Goal: Transaction & Acquisition: Obtain resource

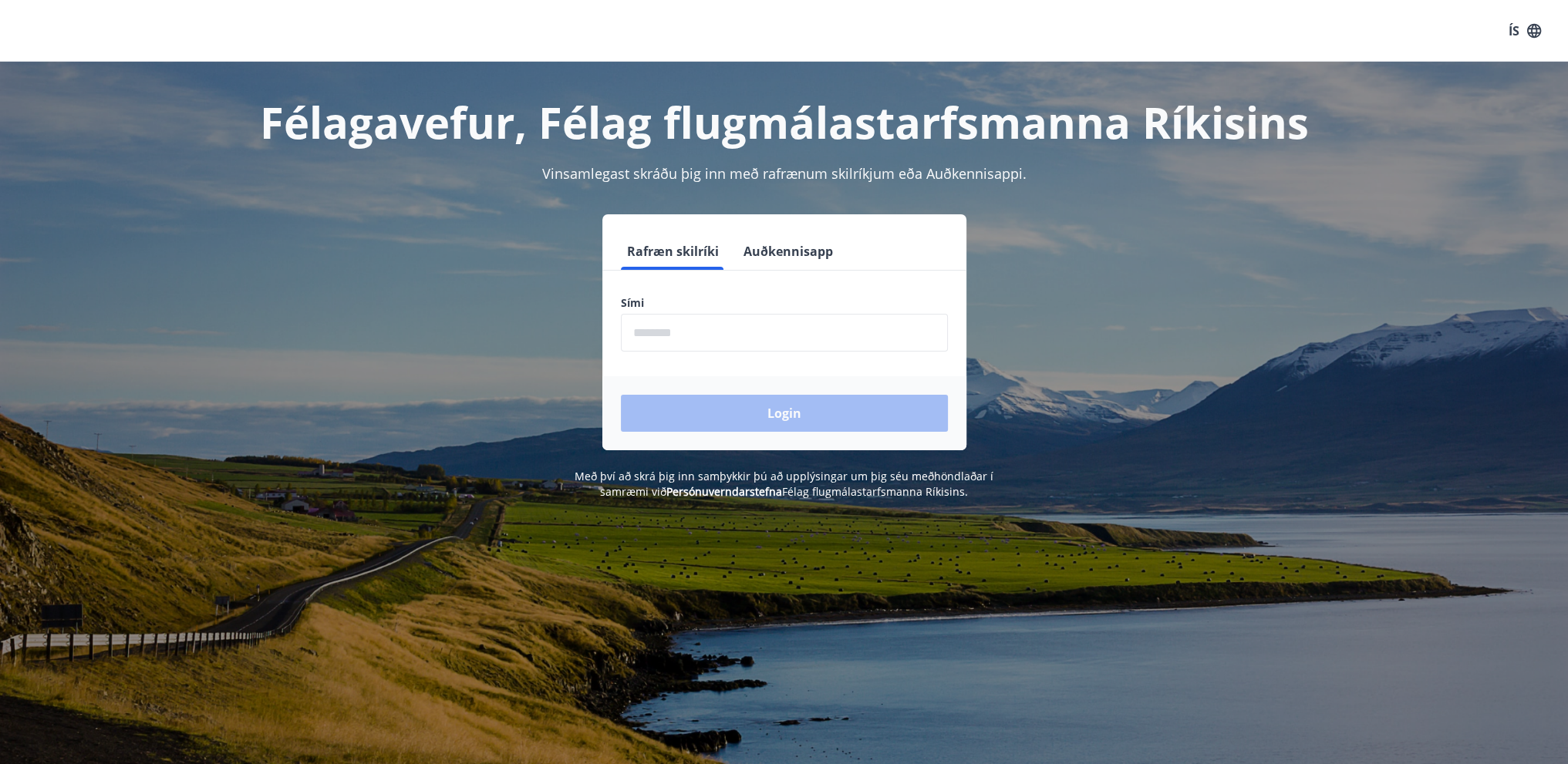
click at [753, 333] on input "phone" at bounding box center [784, 333] width 327 height 38
type input "********"
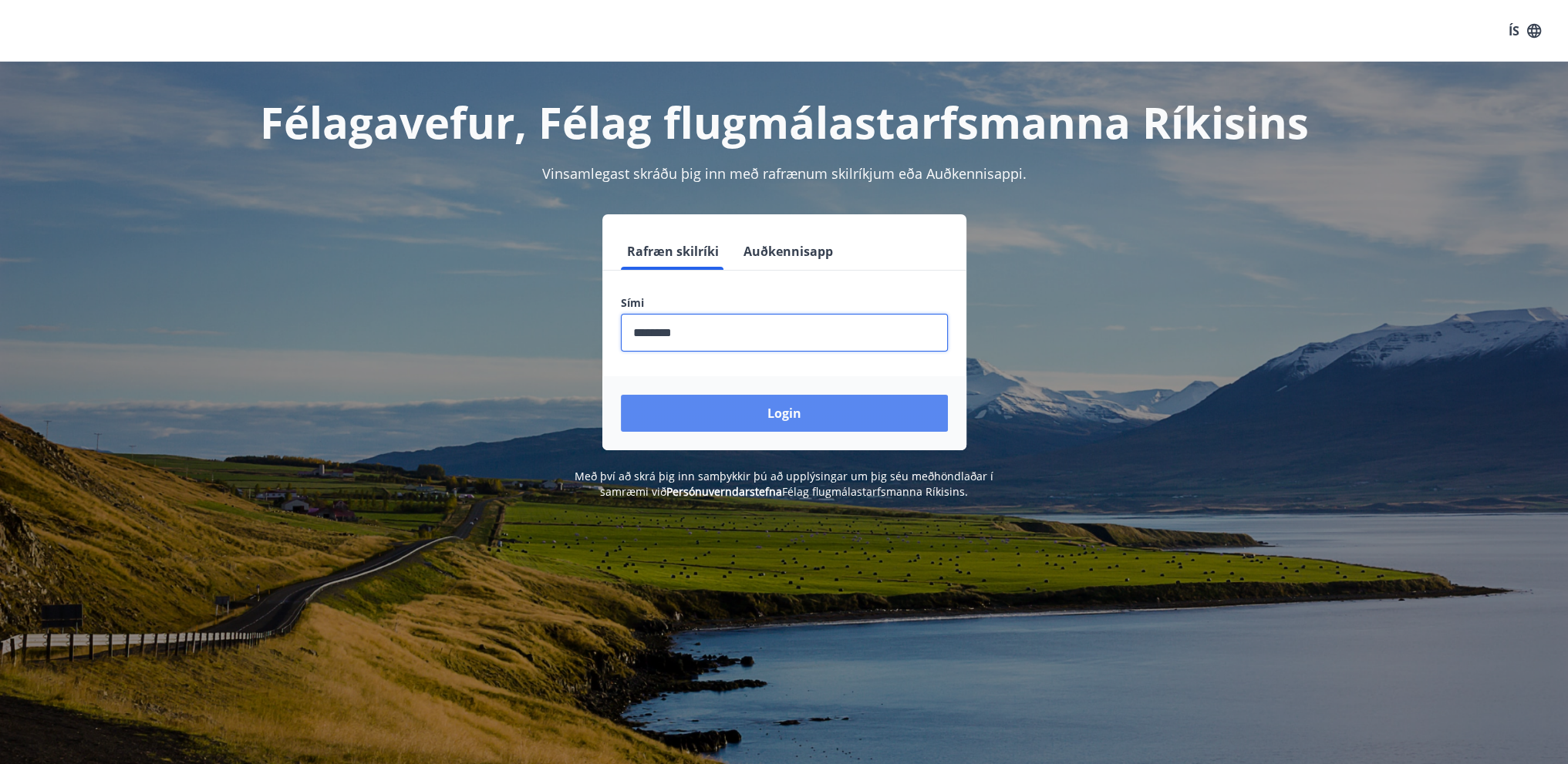
click at [773, 410] on button "Login" at bounding box center [784, 413] width 327 height 37
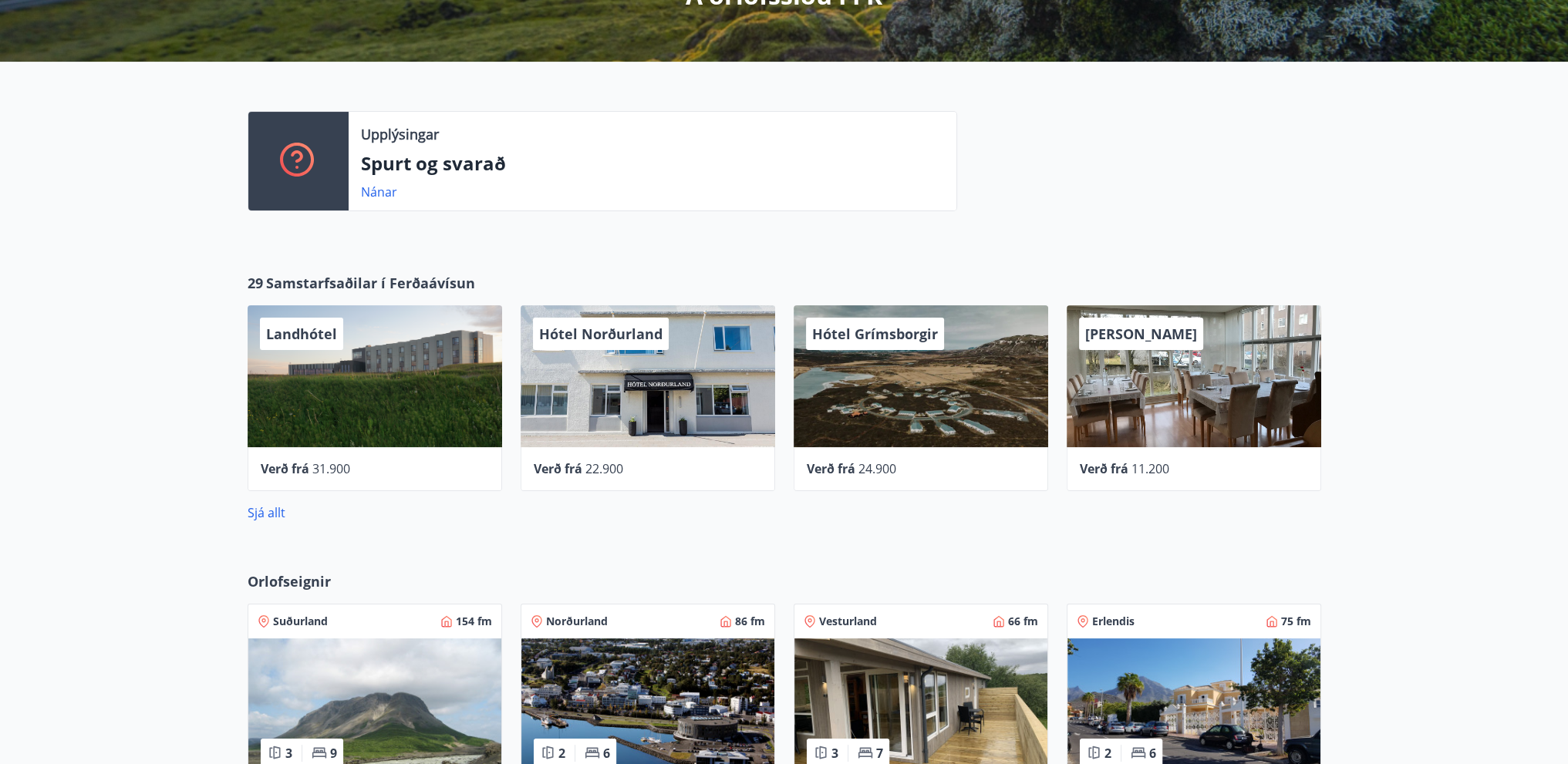
scroll to position [462, 0]
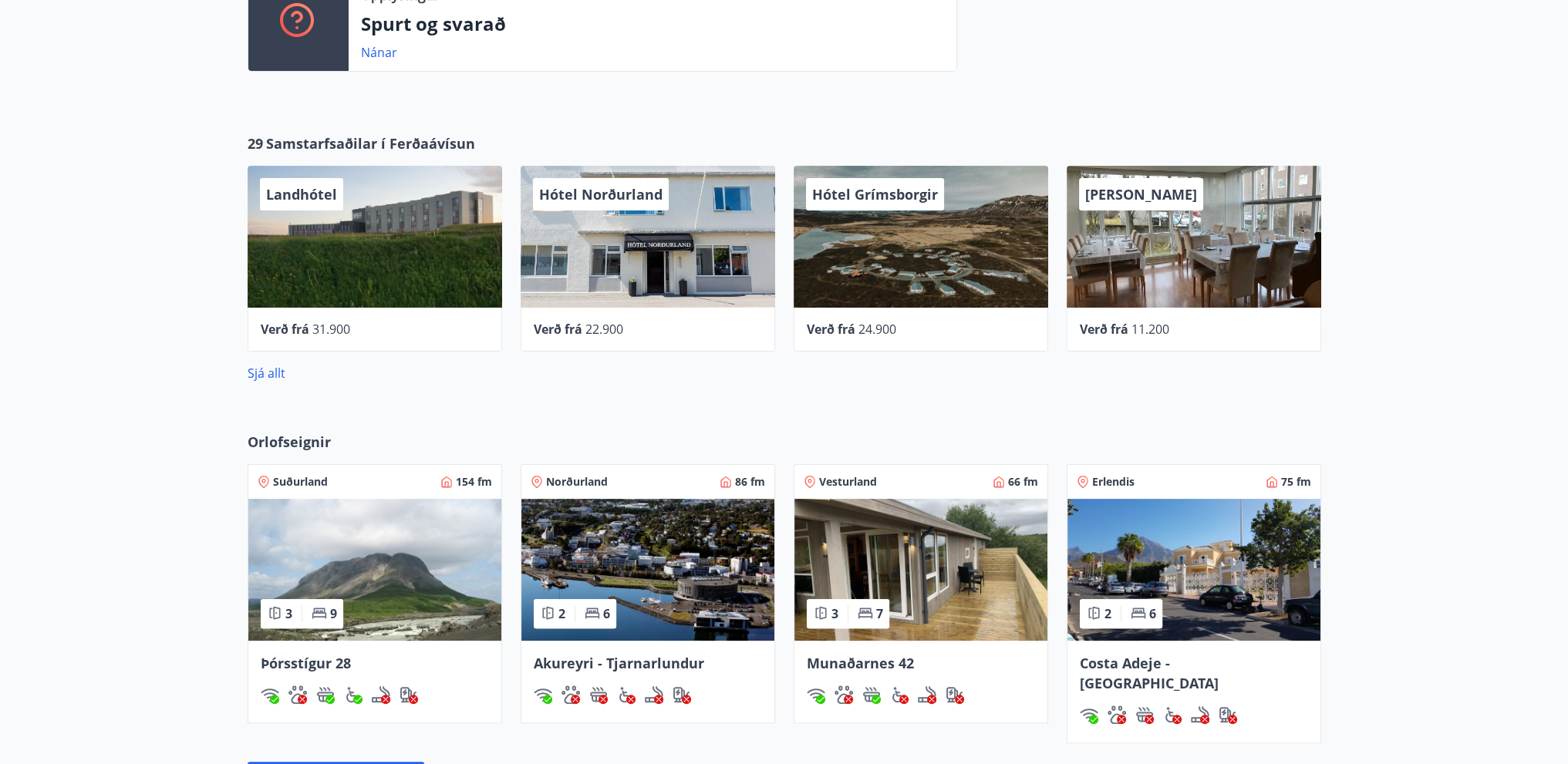
click at [1142, 191] on span "[PERSON_NAME]" at bounding box center [1141, 194] width 112 height 19
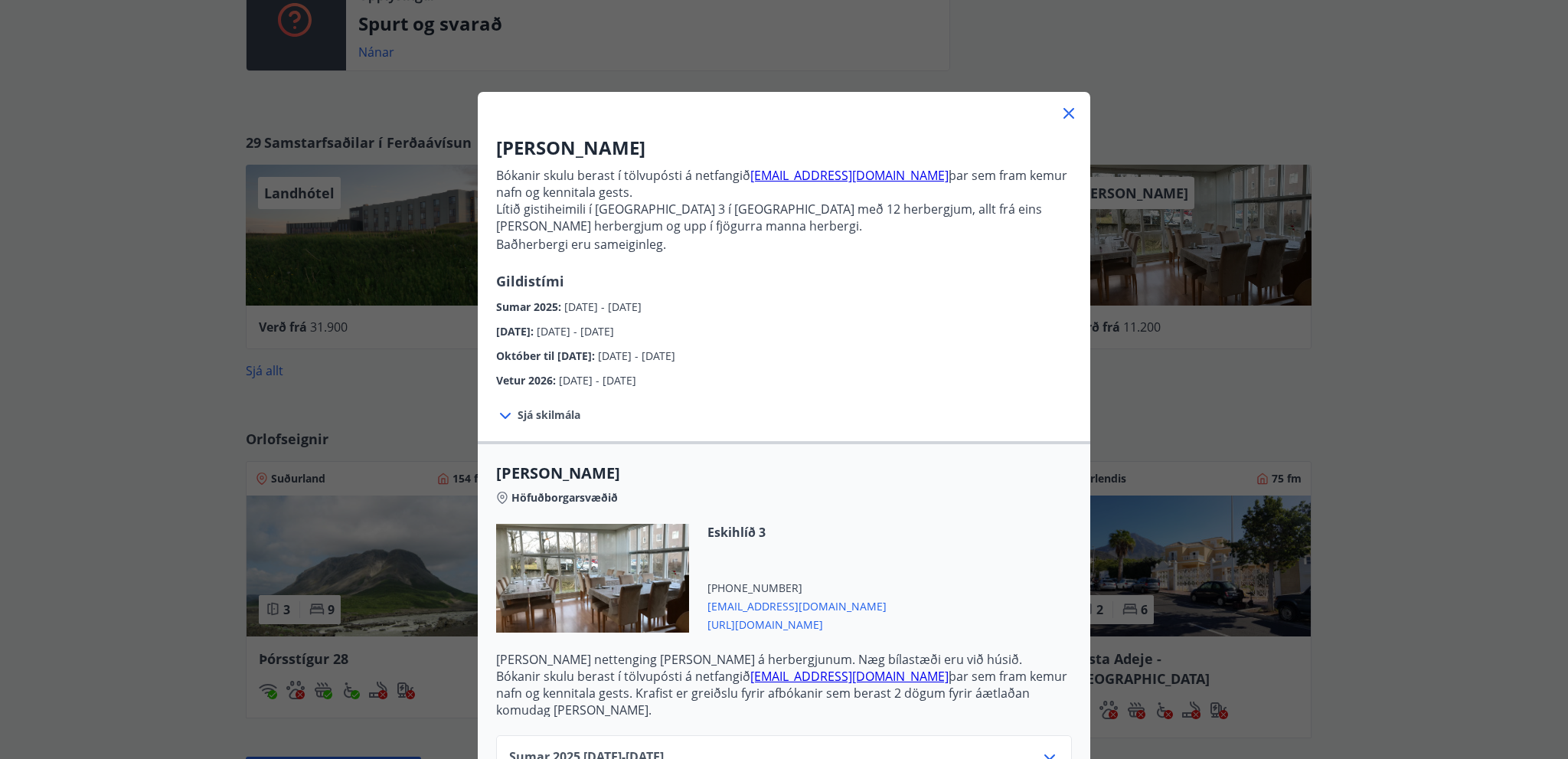
click at [1064, 113] on icon at bounding box center [1068, 113] width 11 height 11
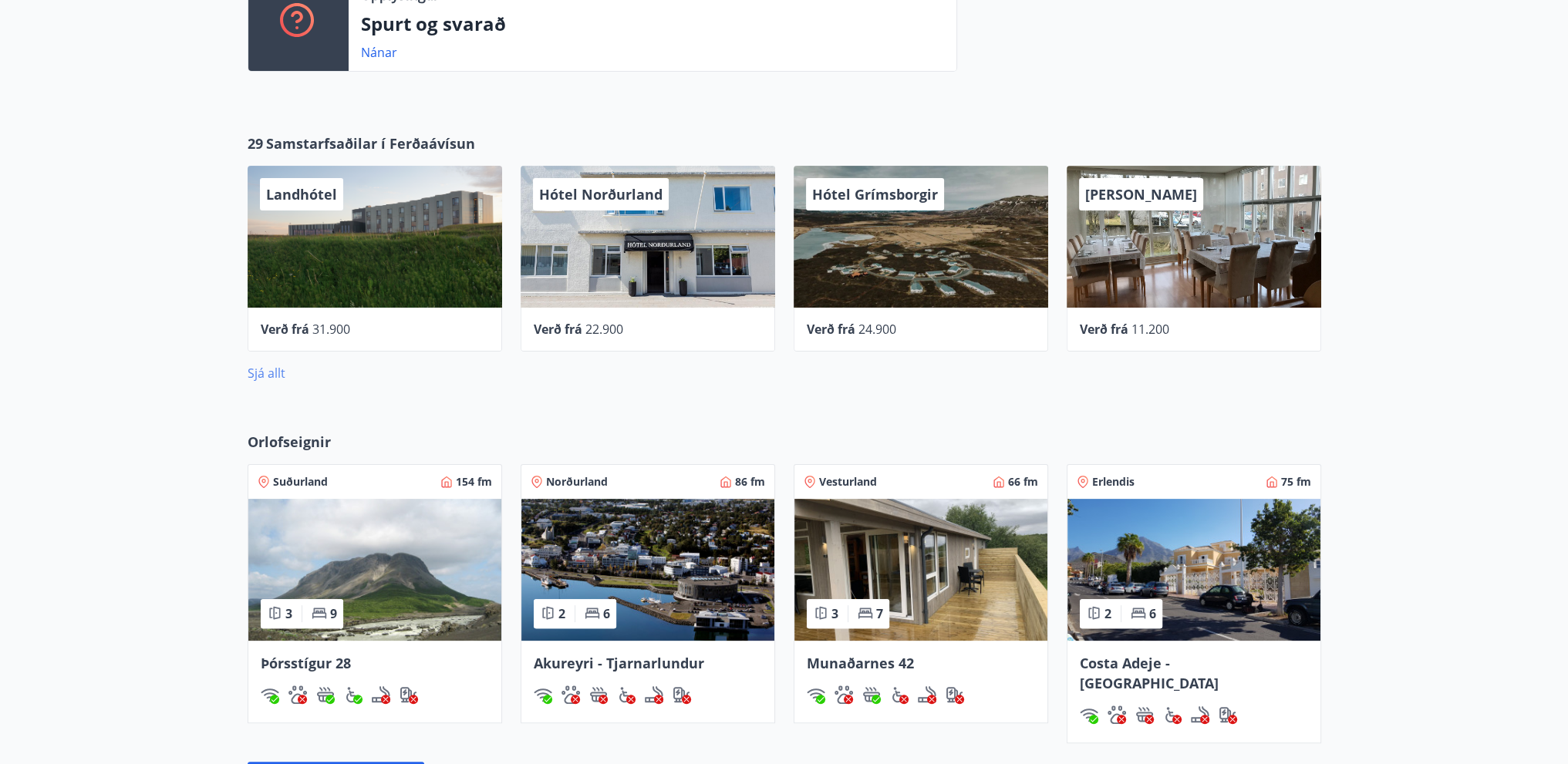
click at [275, 366] on link "Sjá allt" at bounding box center [267, 373] width 38 height 17
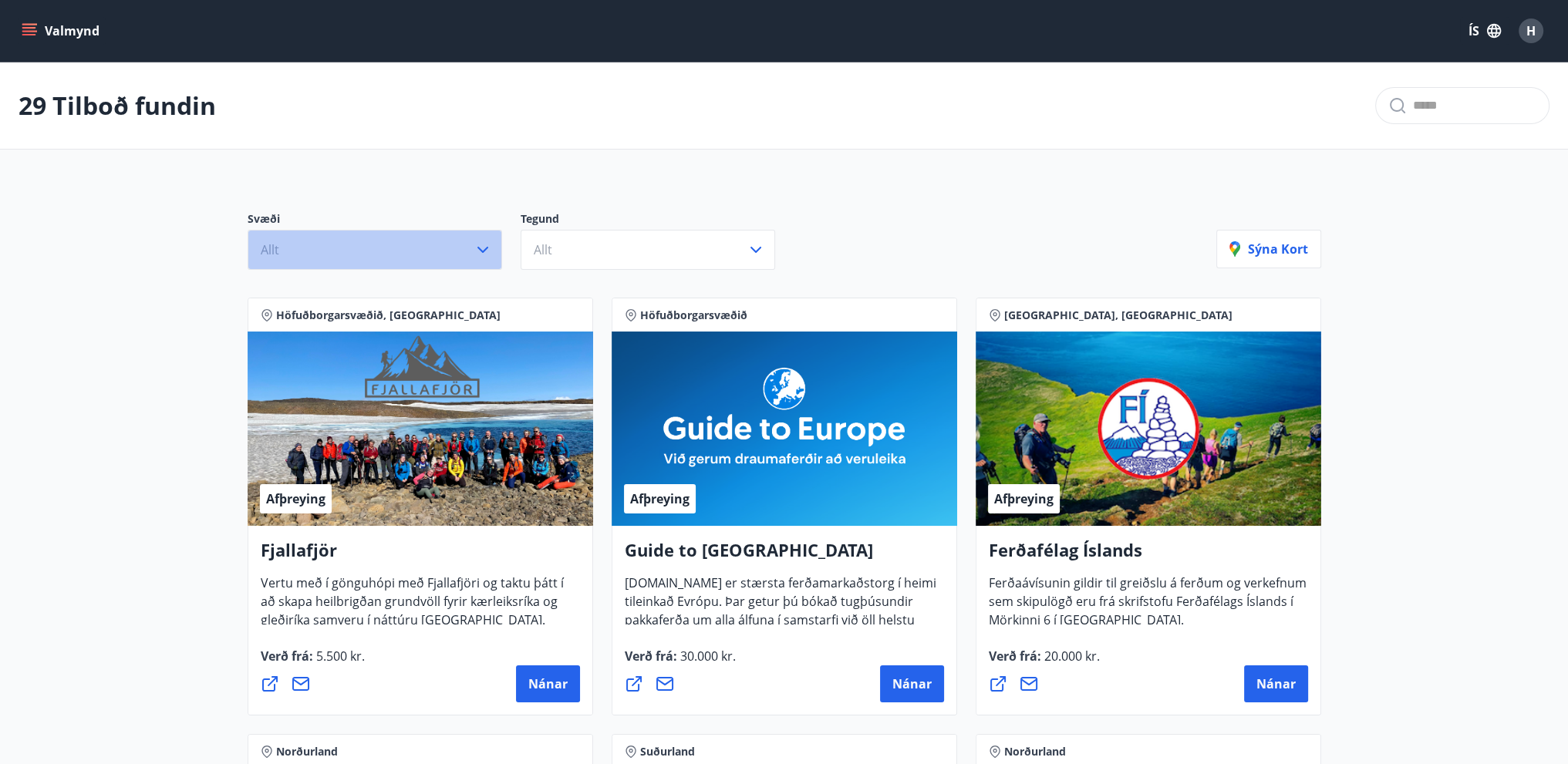
click at [488, 250] on icon "button" at bounding box center [483, 250] width 19 height 19
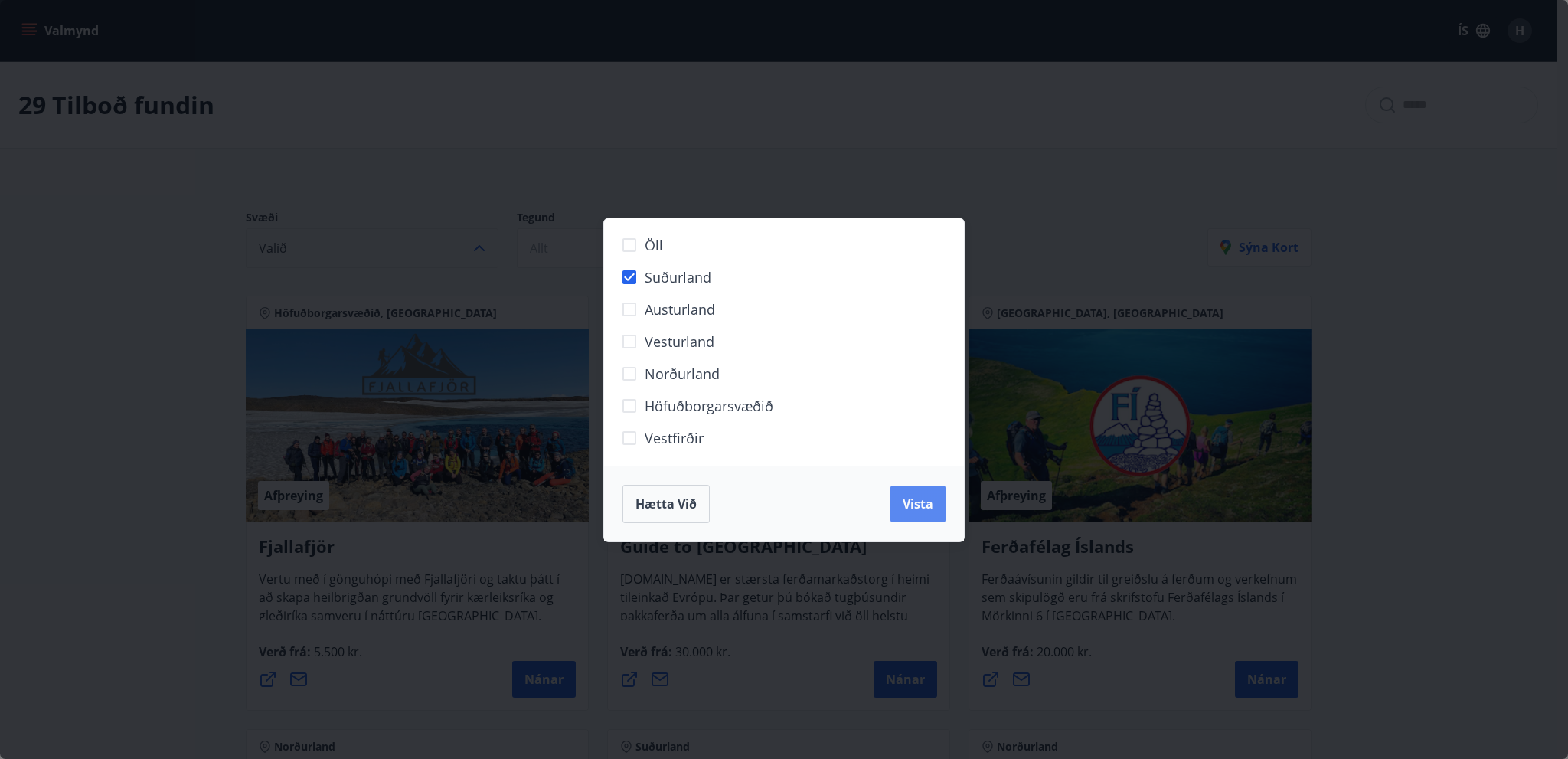
click at [922, 505] on span "Vista" at bounding box center [918, 504] width 31 height 17
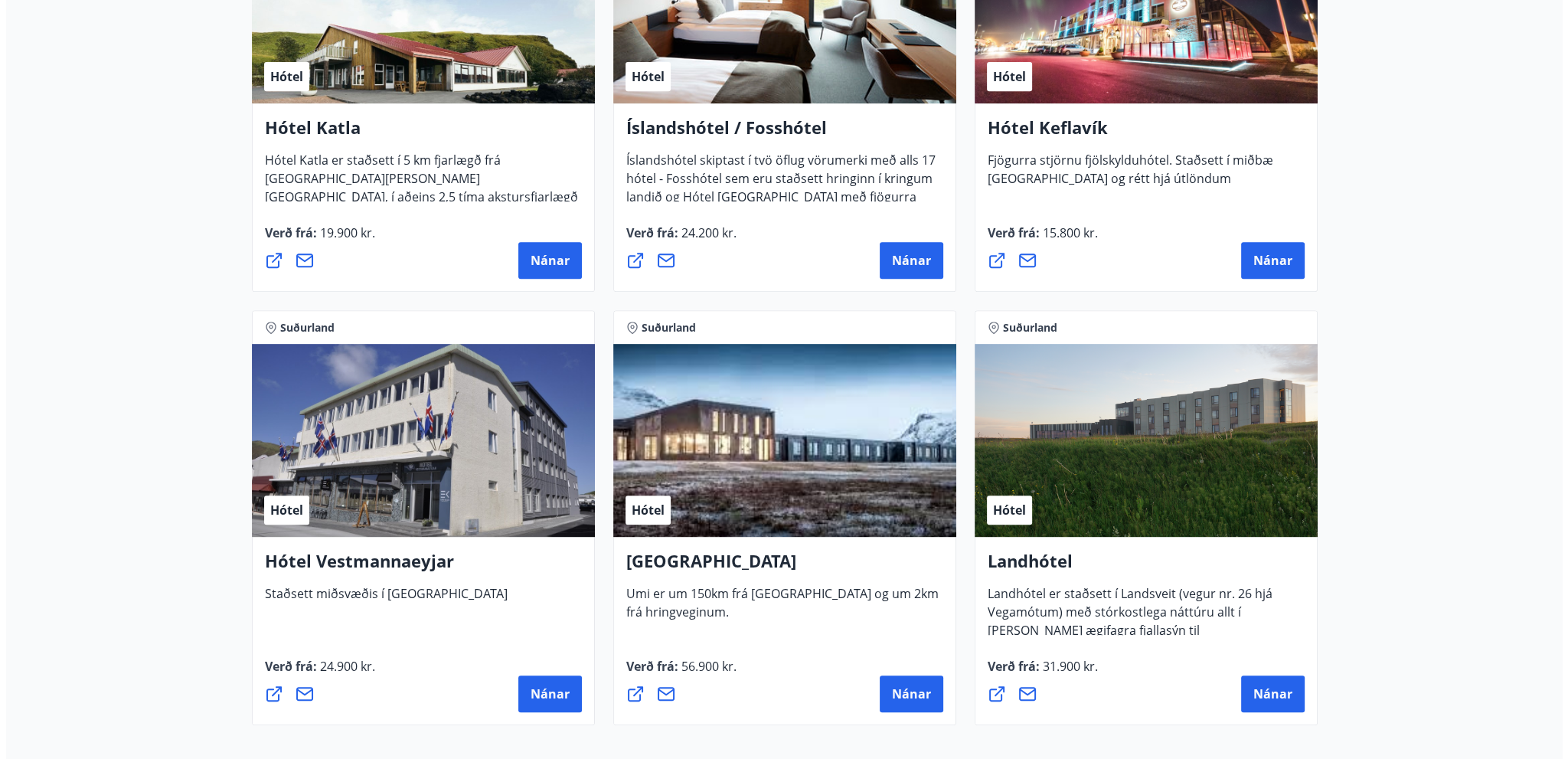
scroll to position [919, 0]
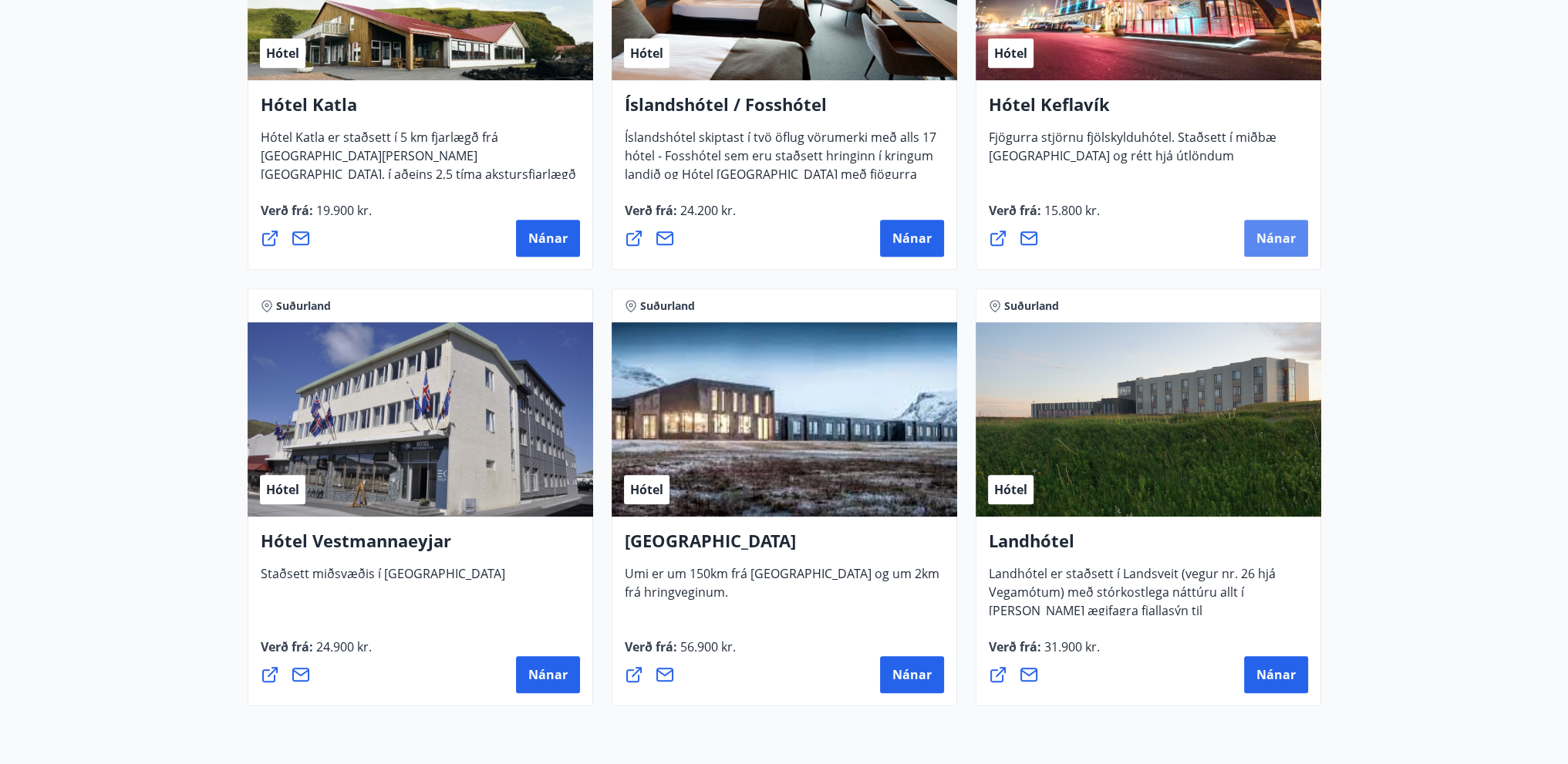
click at [1273, 251] on button "Nánar" at bounding box center [1276, 237] width 64 height 37
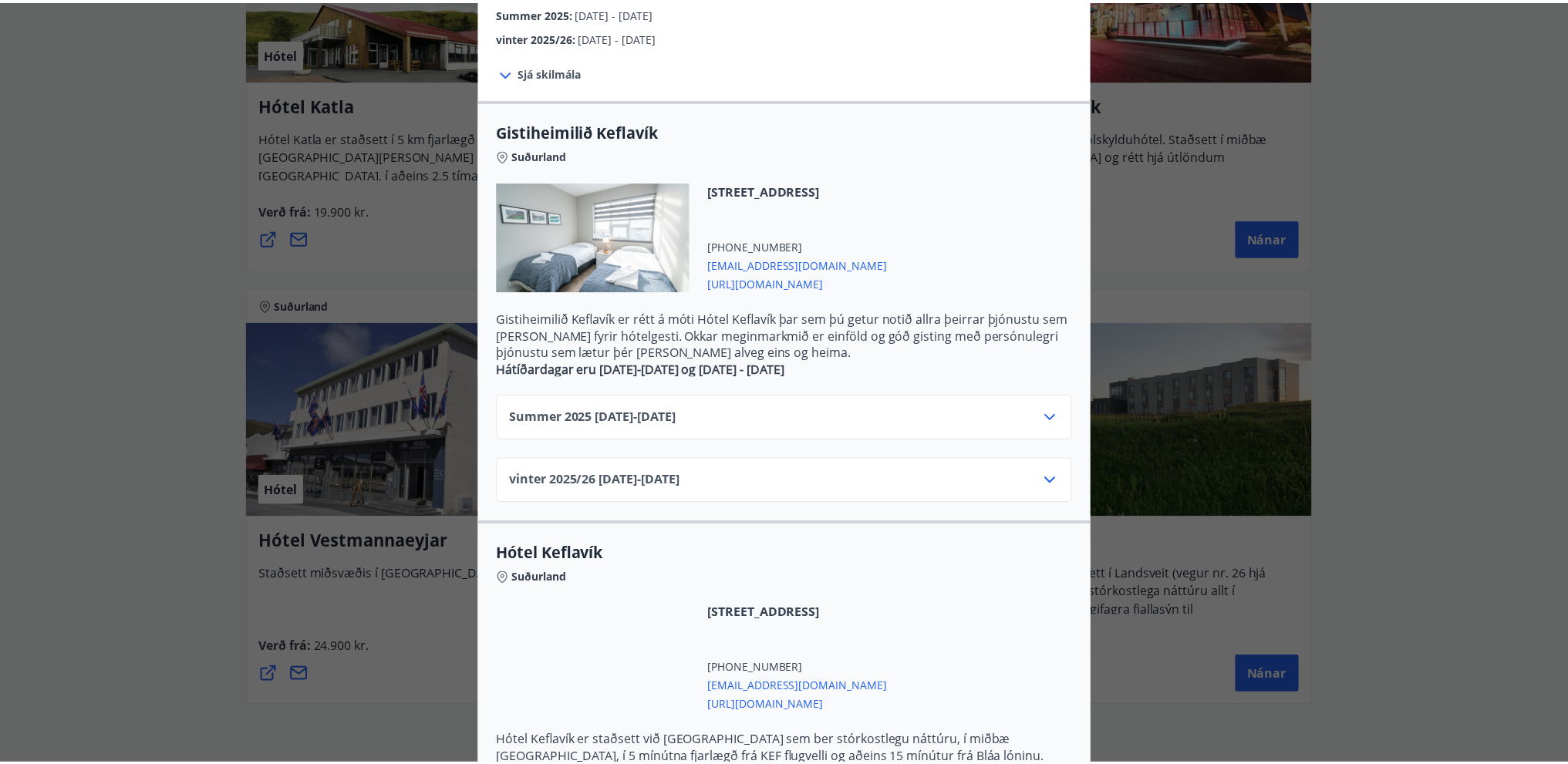
scroll to position [15, 0]
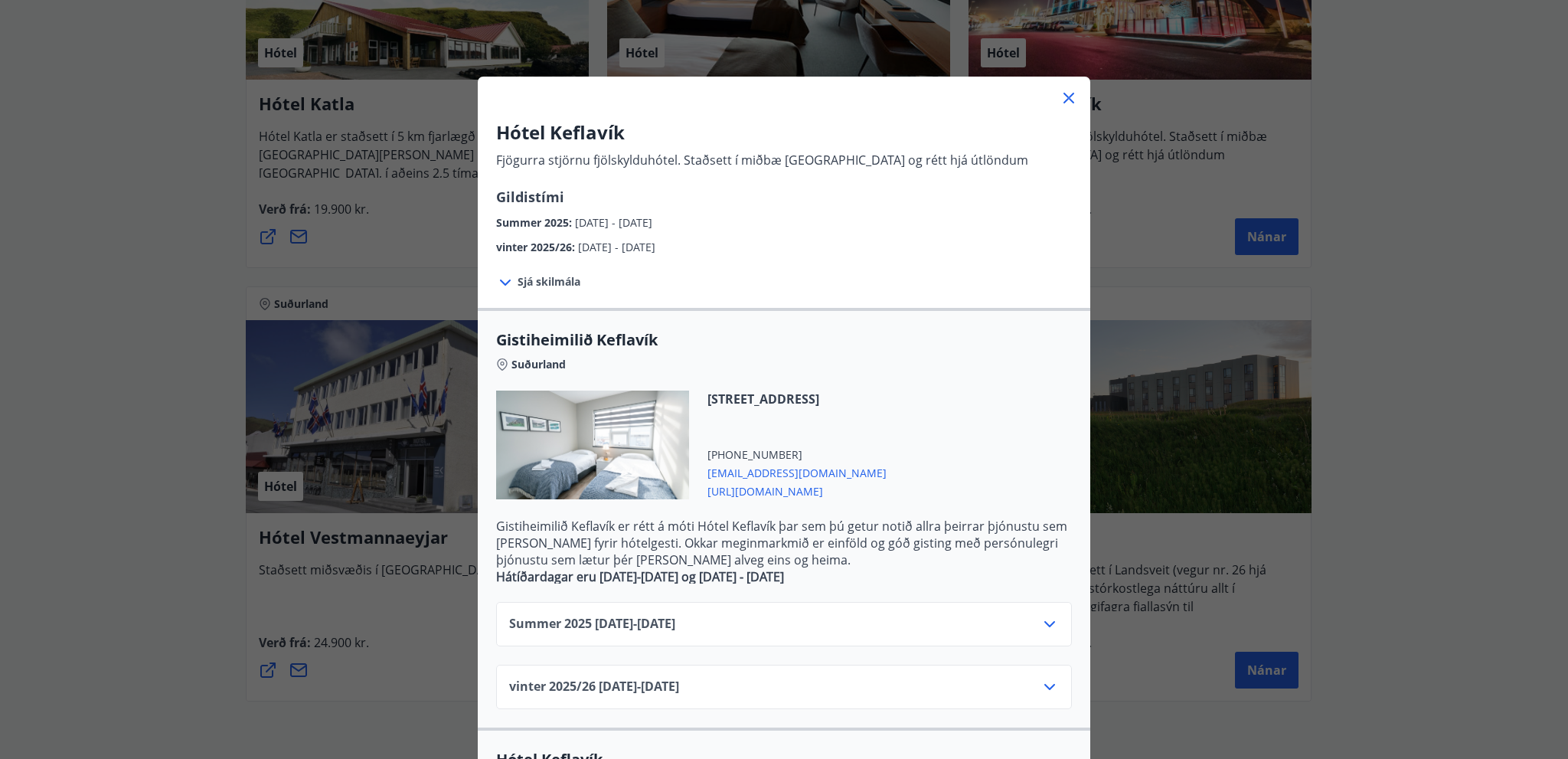
drag, startPoint x: 528, startPoint y: 284, endPoint x: 536, endPoint y: 275, distance: 12.0
click at [528, 284] on span "Sjá skilmála" at bounding box center [549, 282] width 63 height 15
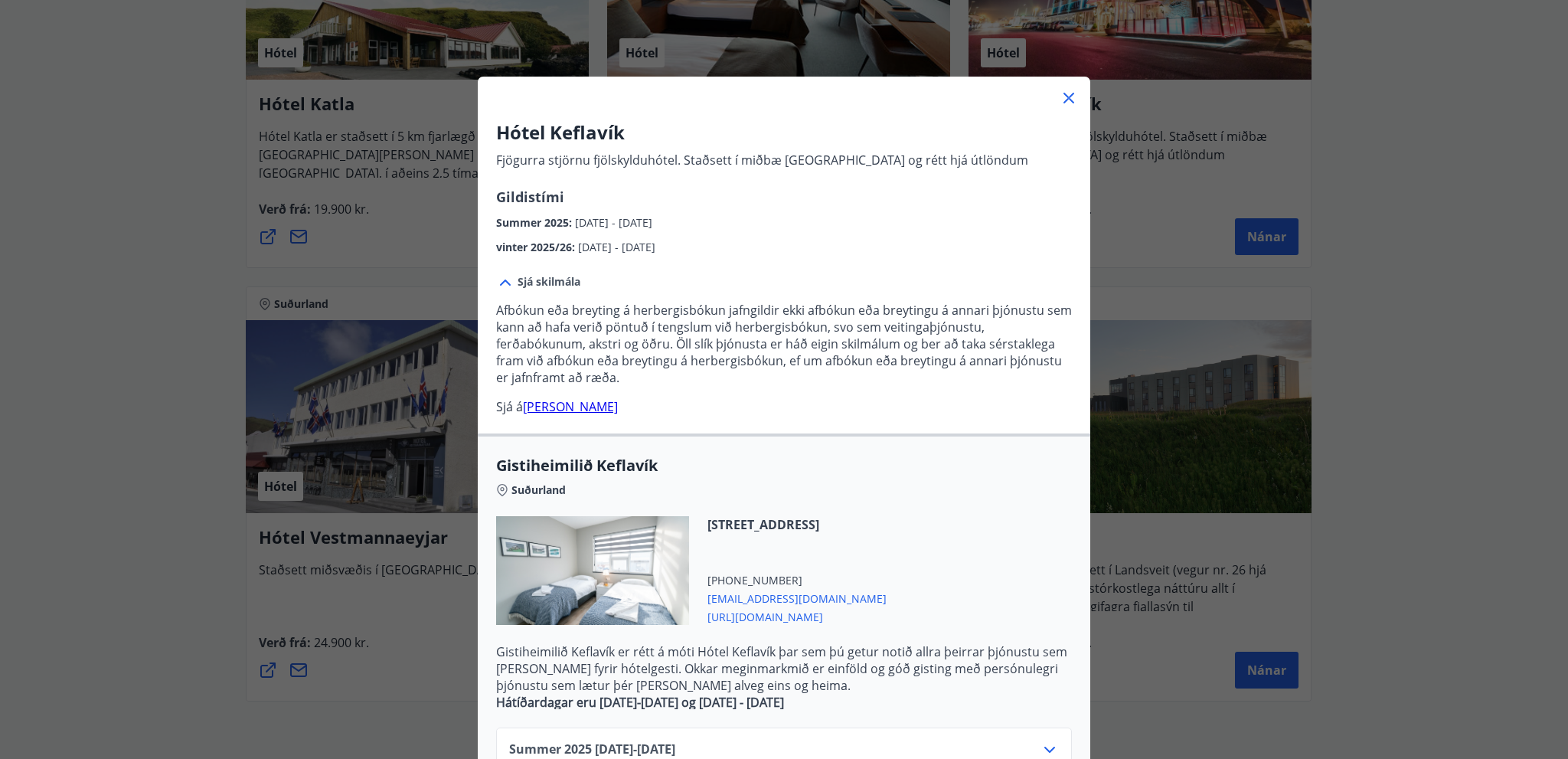
click at [1069, 92] on icon at bounding box center [1069, 98] width 19 height 19
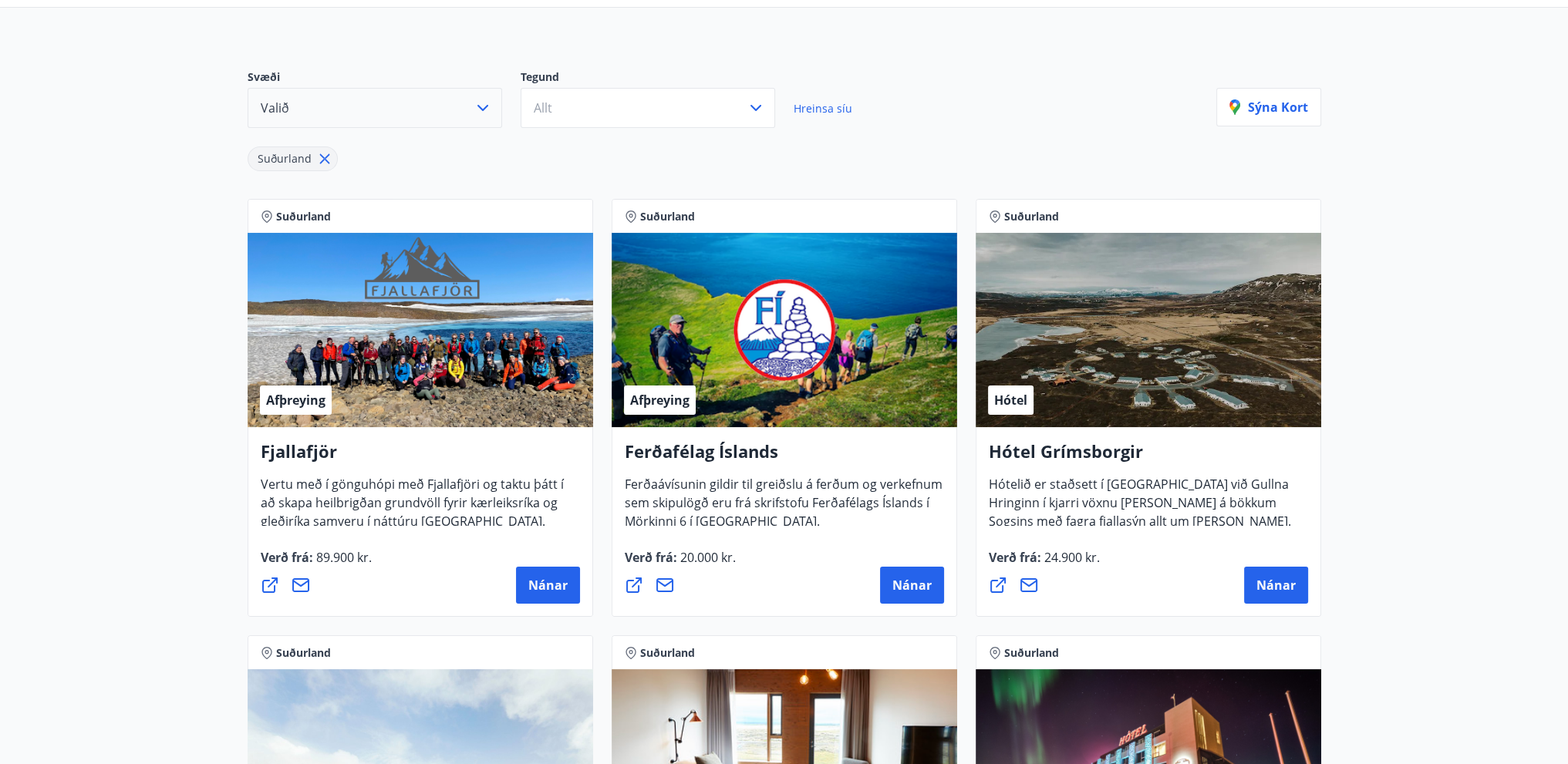
scroll to position [0, 0]
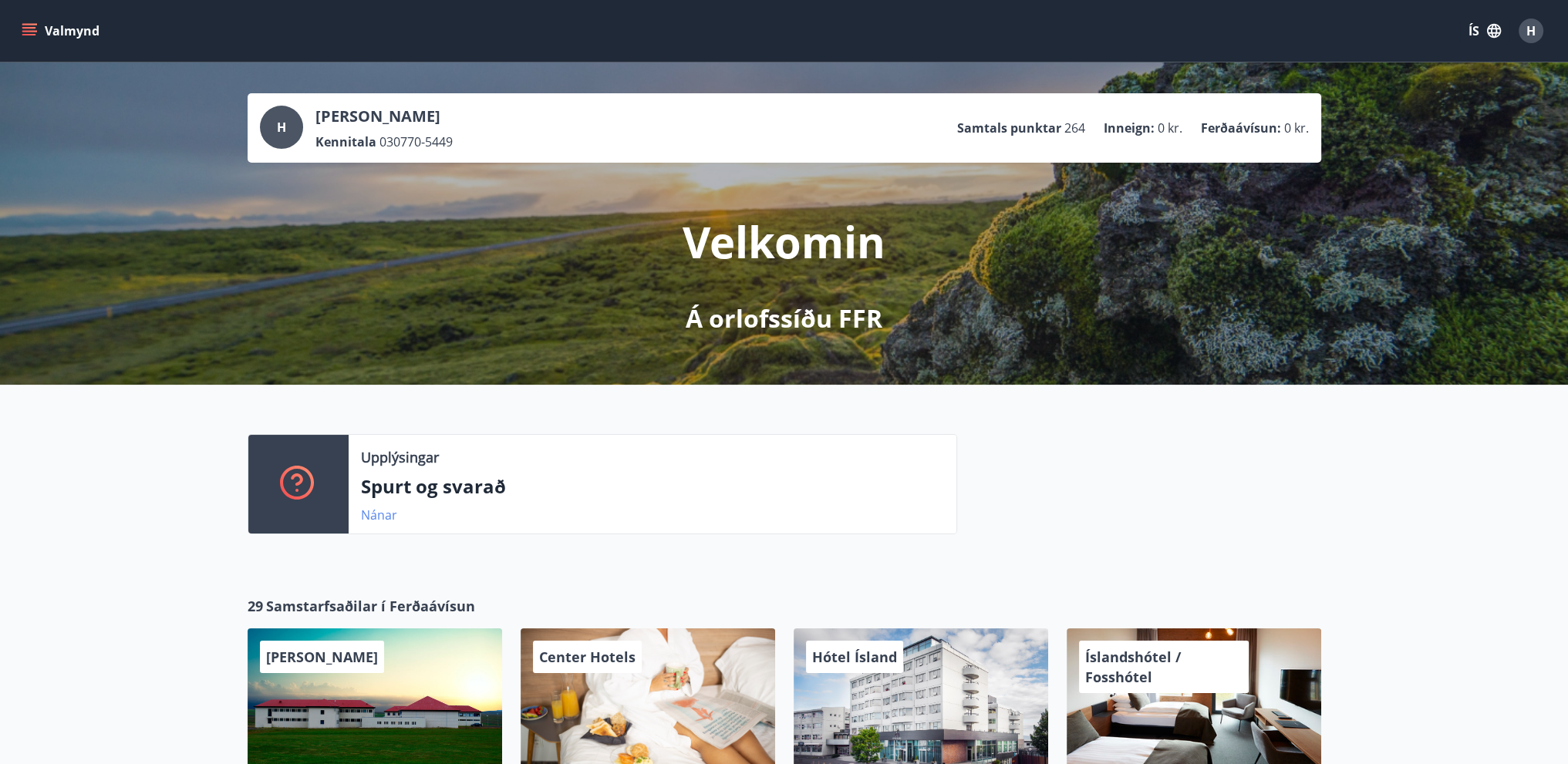
click at [387, 511] on link "Nánar" at bounding box center [379, 514] width 36 height 17
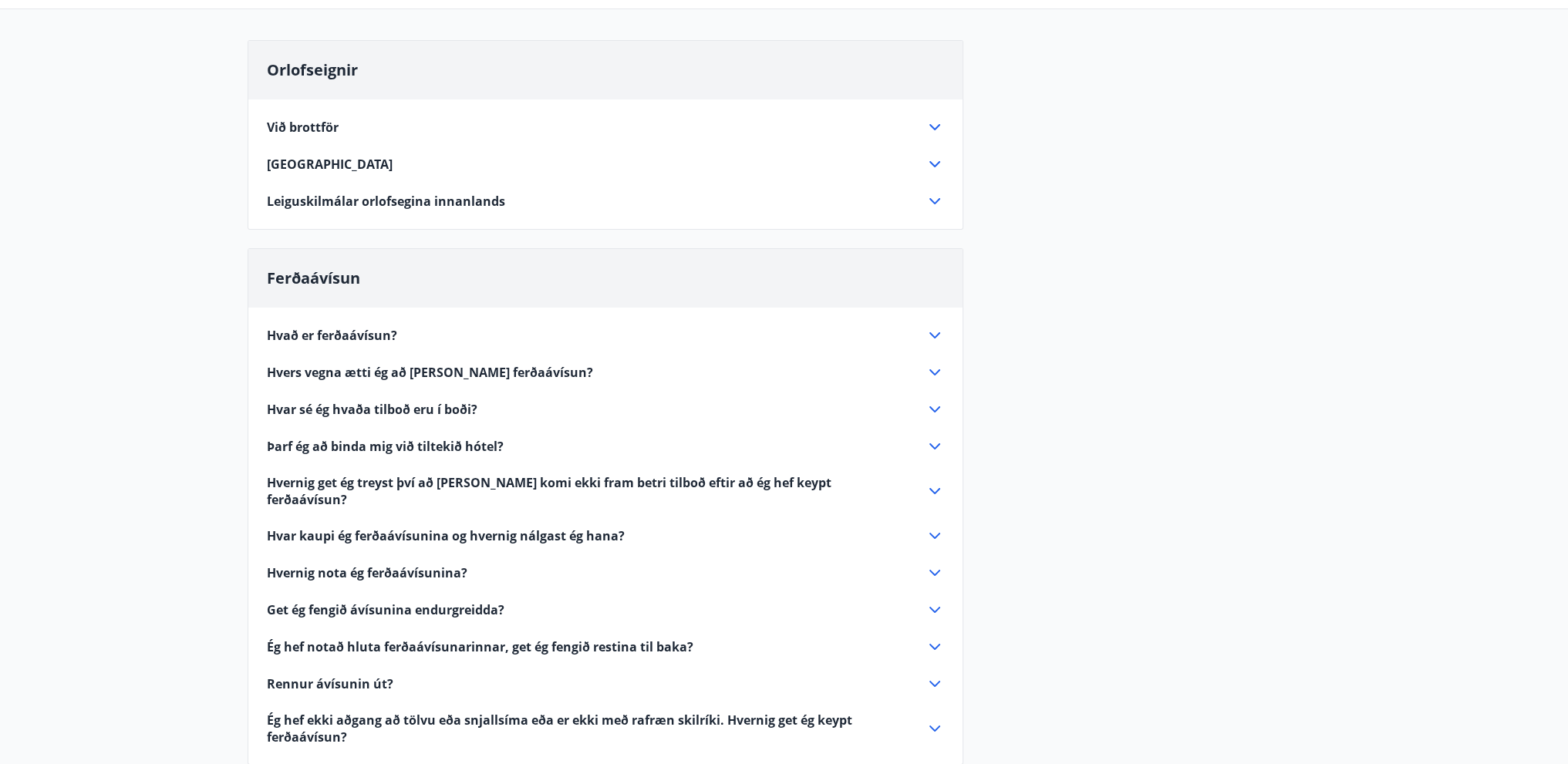
scroll to position [154, 0]
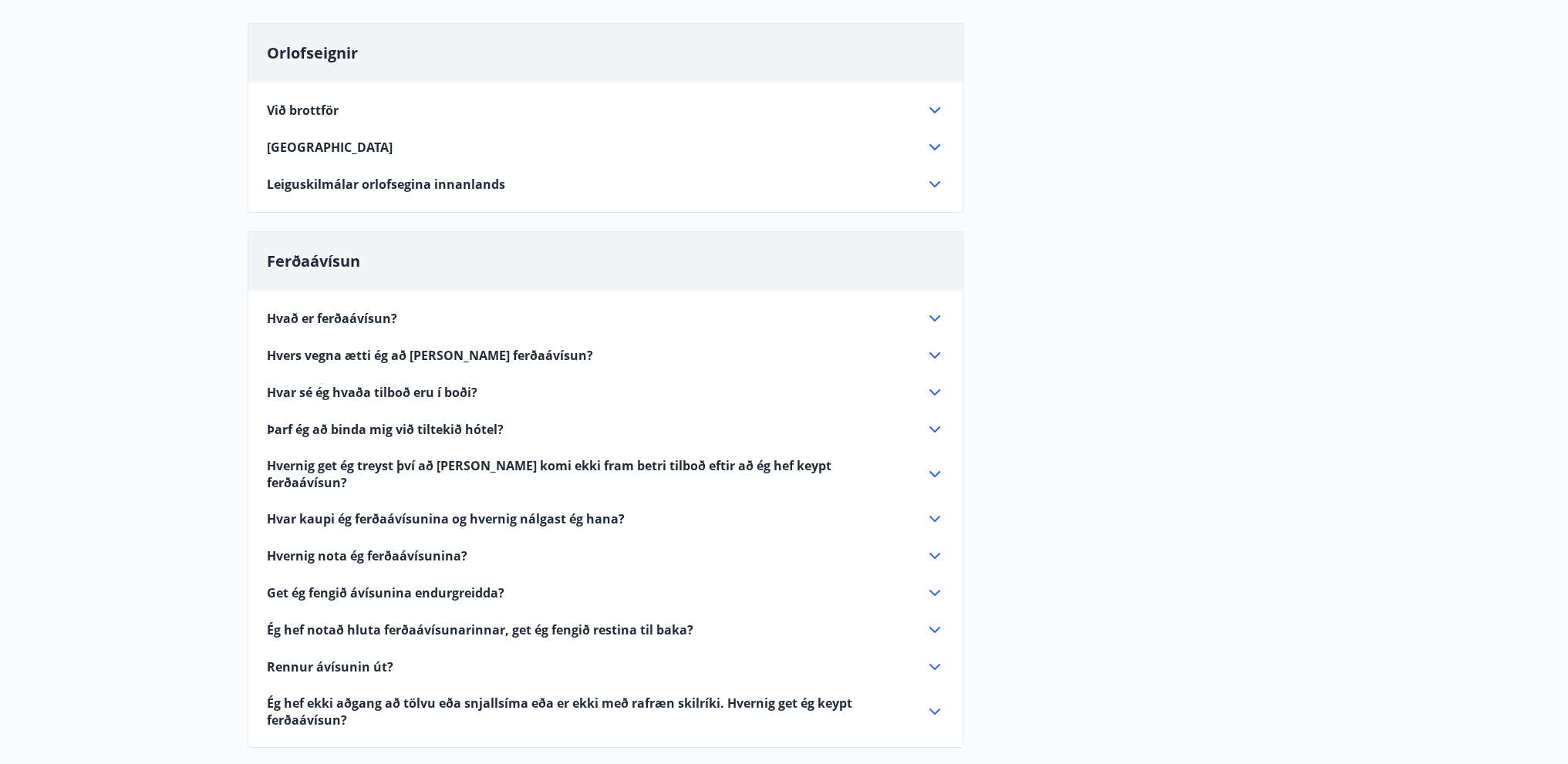
click at [938, 317] on icon at bounding box center [935, 318] width 19 height 19
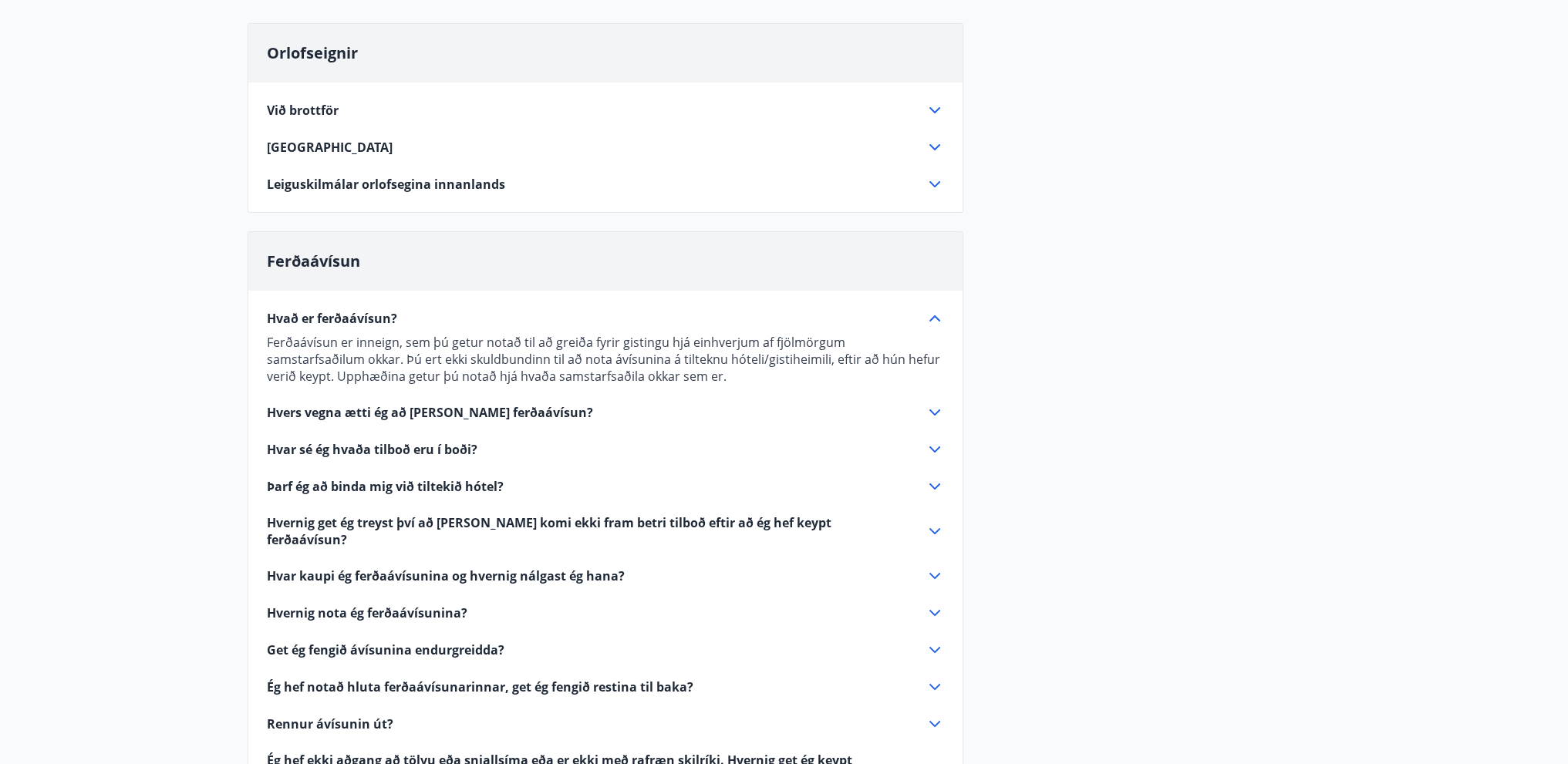
click at [929, 414] on icon at bounding box center [935, 413] width 19 height 19
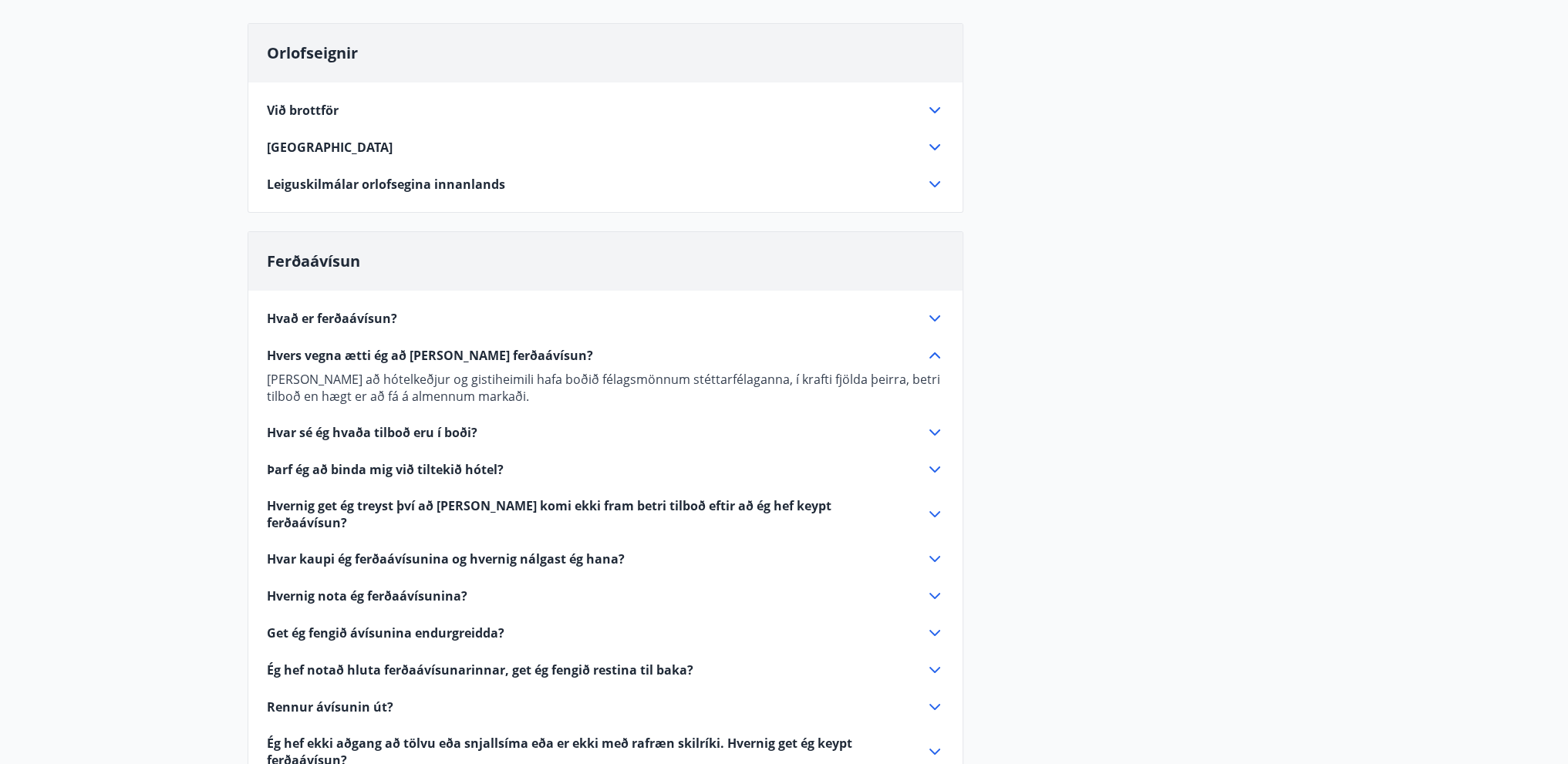
click at [932, 428] on icon at bounding box center [935, 432] width 19 height 19
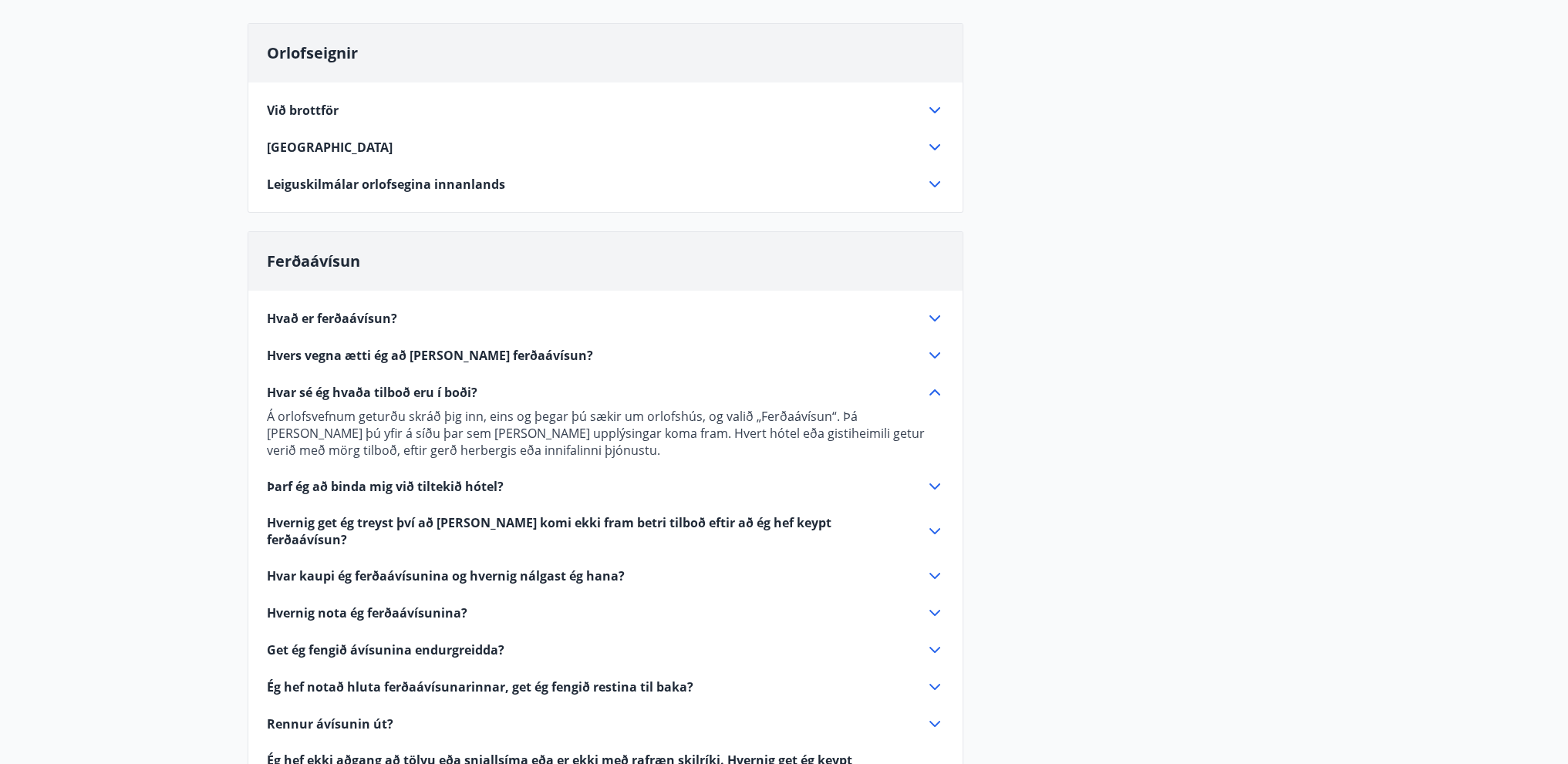
click at [932, 528] on icon at bounding box center [934, 532] width 11 height 7
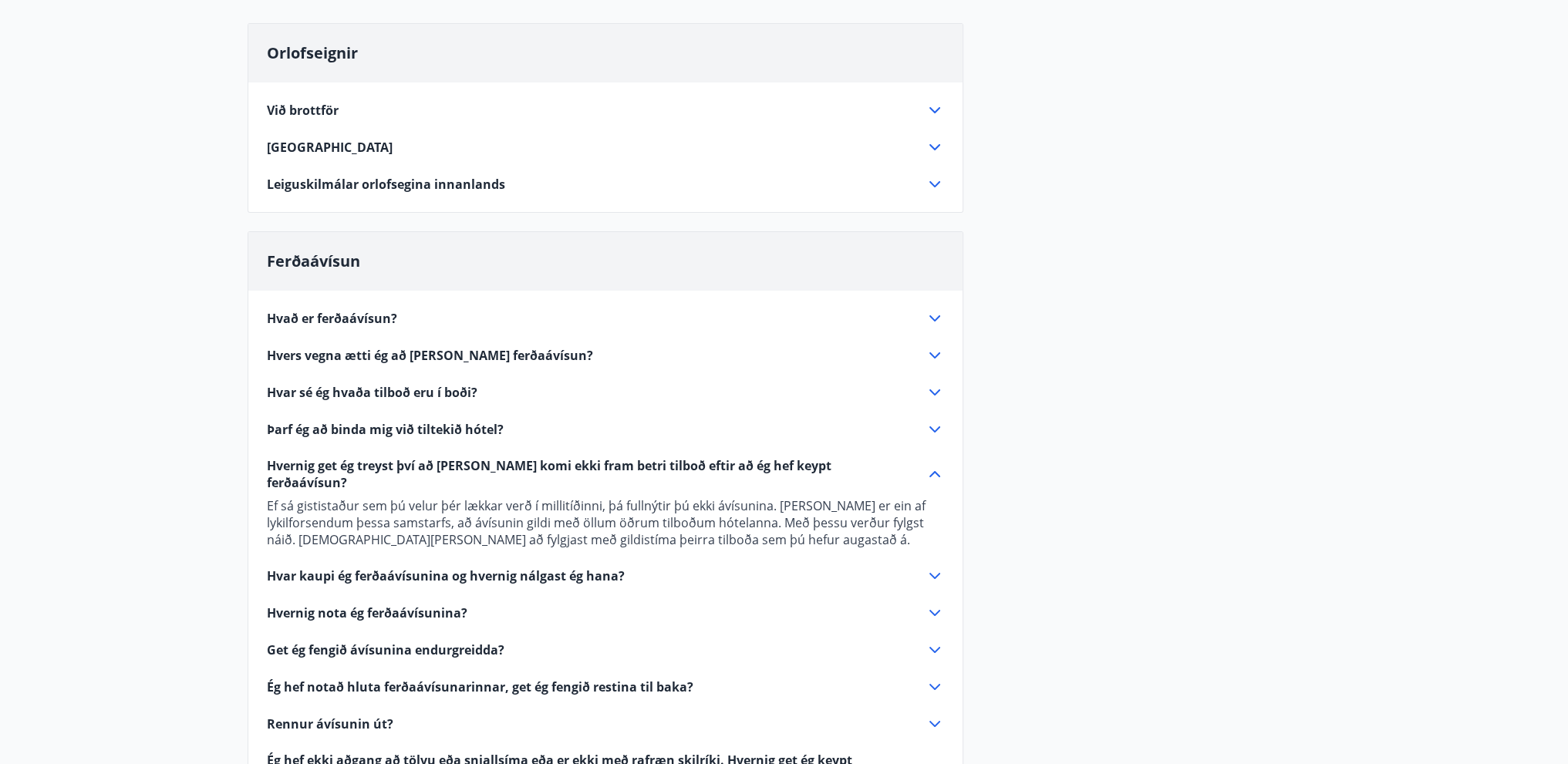
click at [937, 567] on icon at bounding box center [935, 576] width 19 height 19
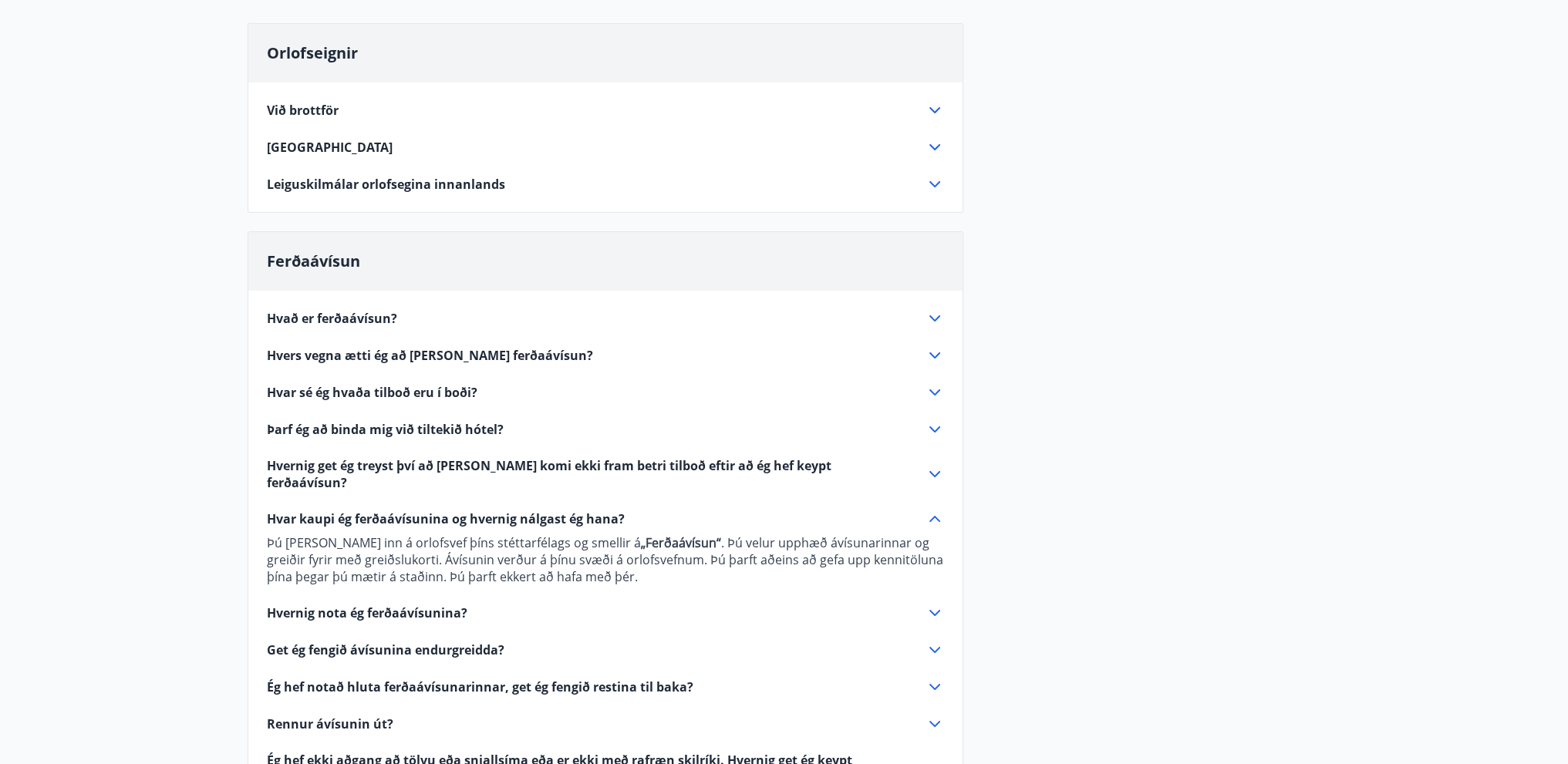
click at [936, 603] on icon at bounding box center [935, 612] width 19 height 19
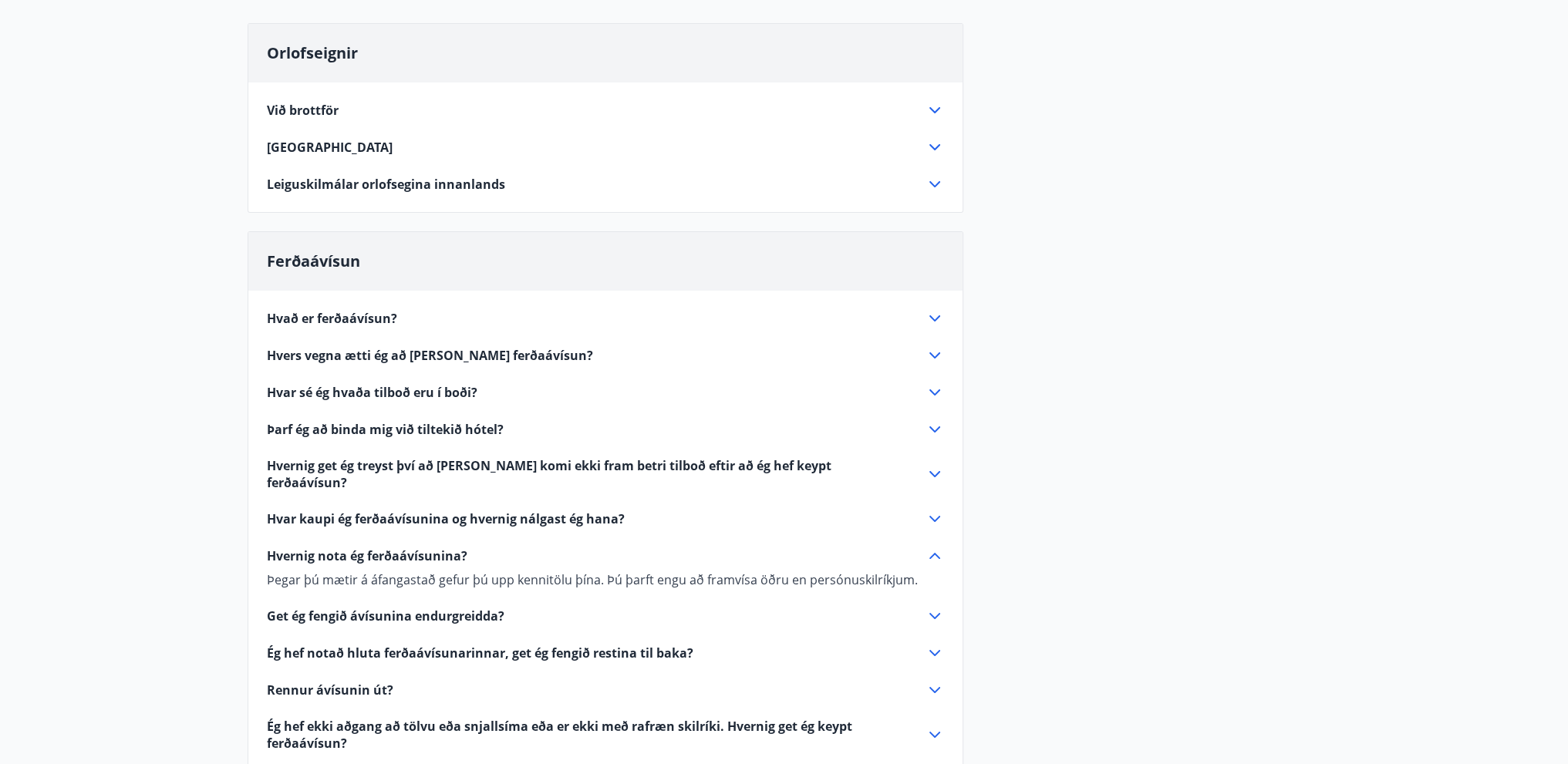
click at [926, 681] on icon at bounding box center [935, 690] width 19 height 19
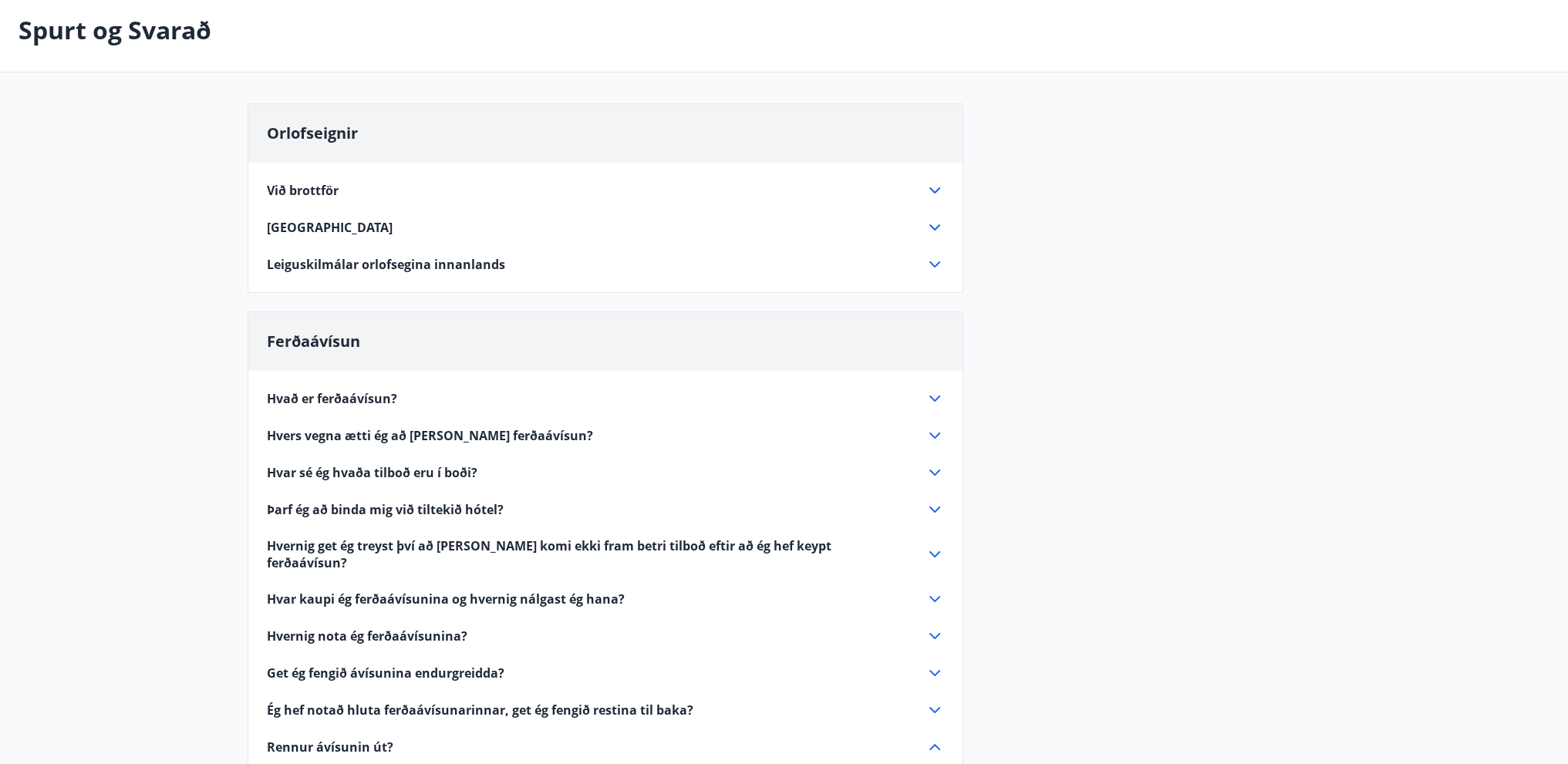
scroll to position [0, 0]
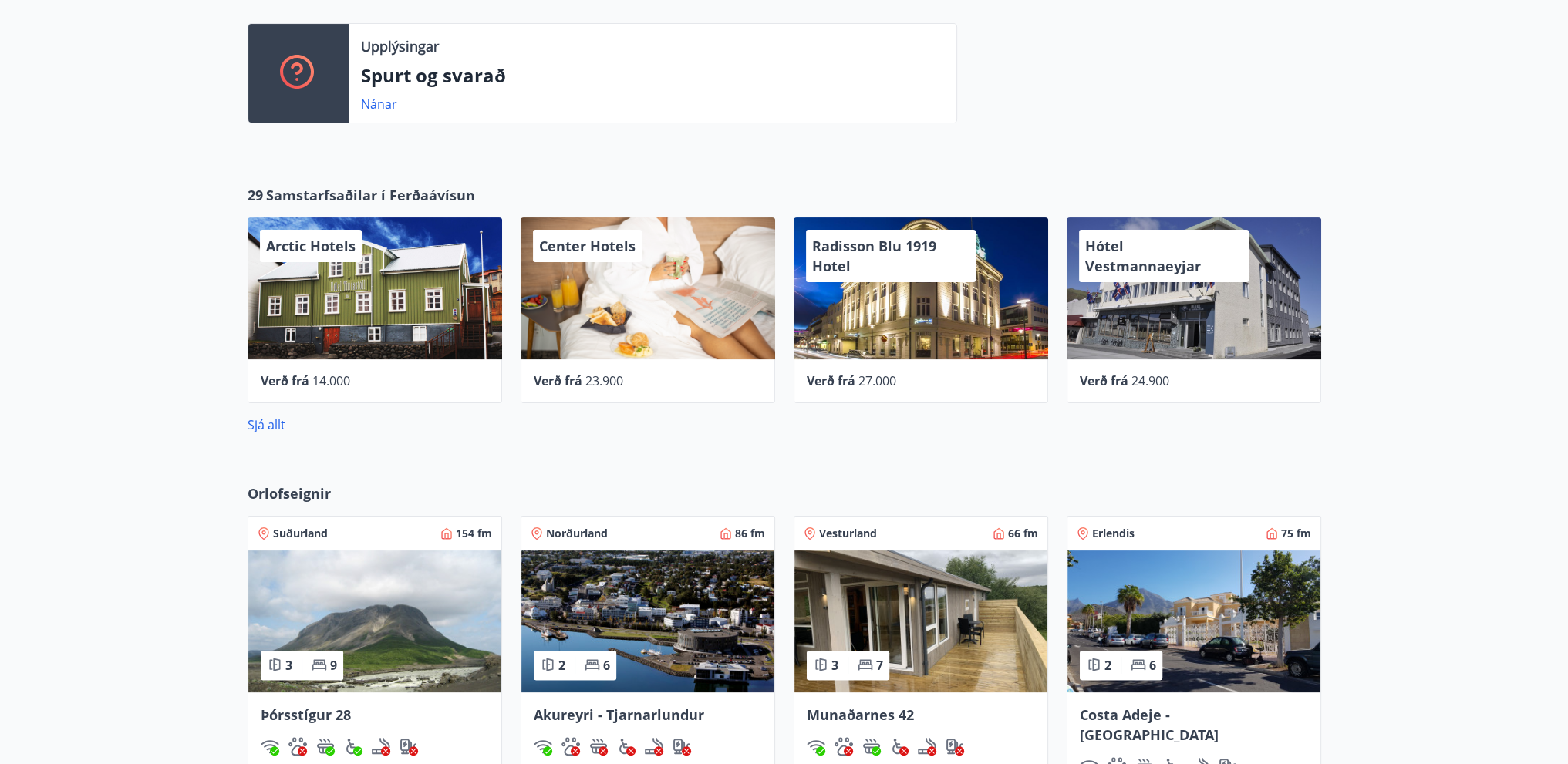
scroll to position [386, 0]
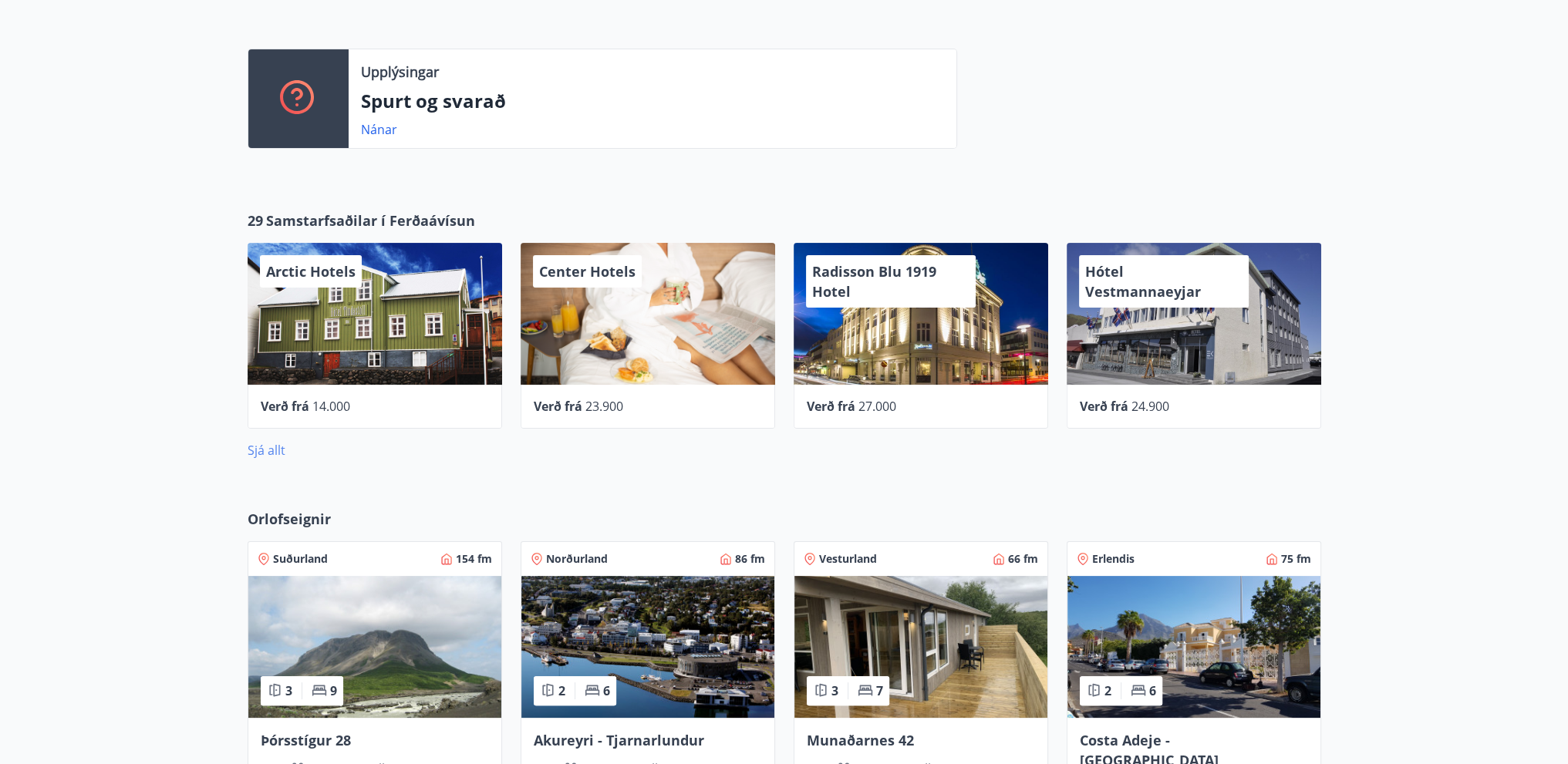
click at [275, 444] on link "Sjá allt" at bounding box center [267, 450] width 38 height 17
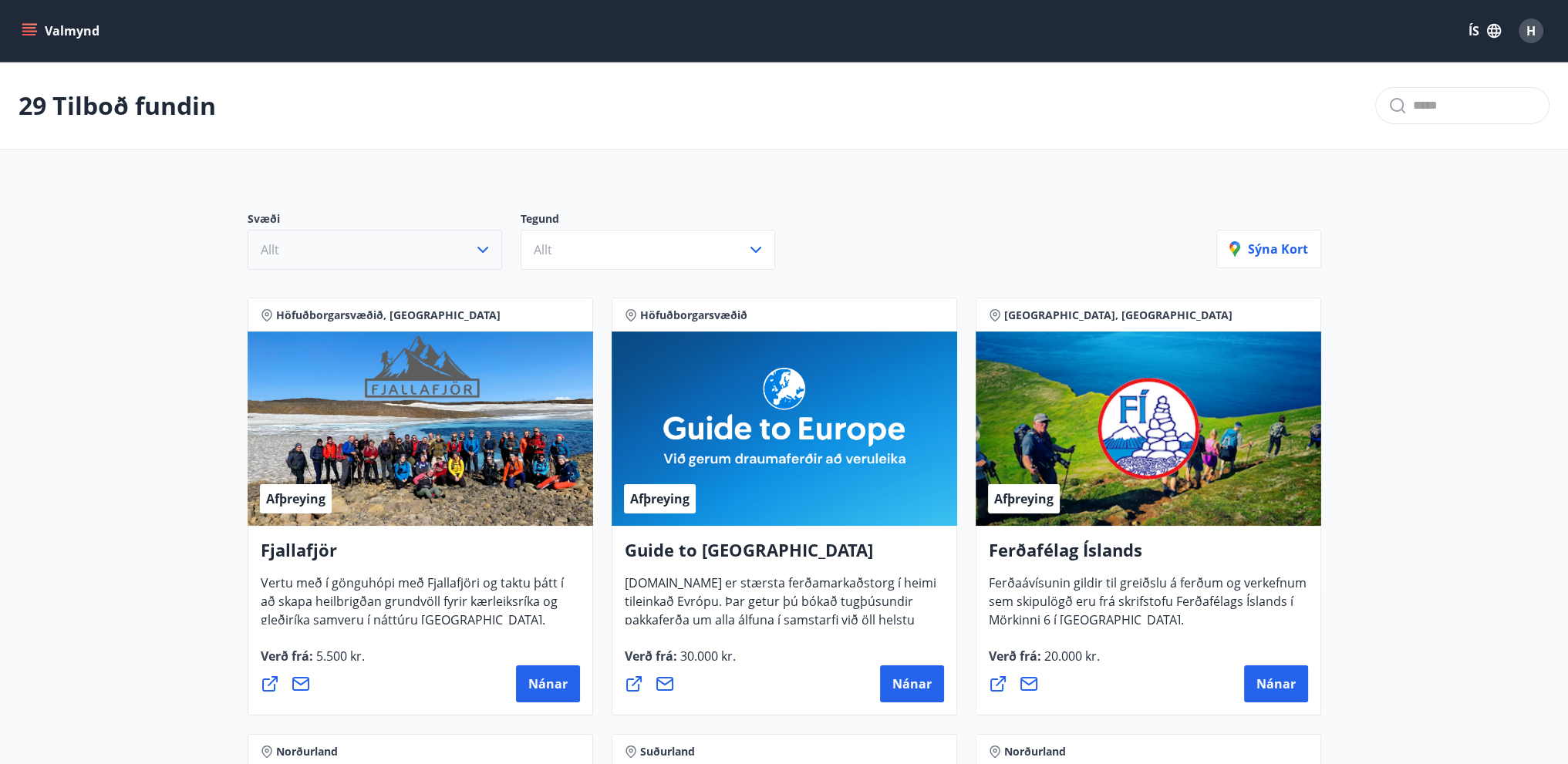
click at [475, 250] on icon "button" at bounding box center [483, 250] width 19 height 19
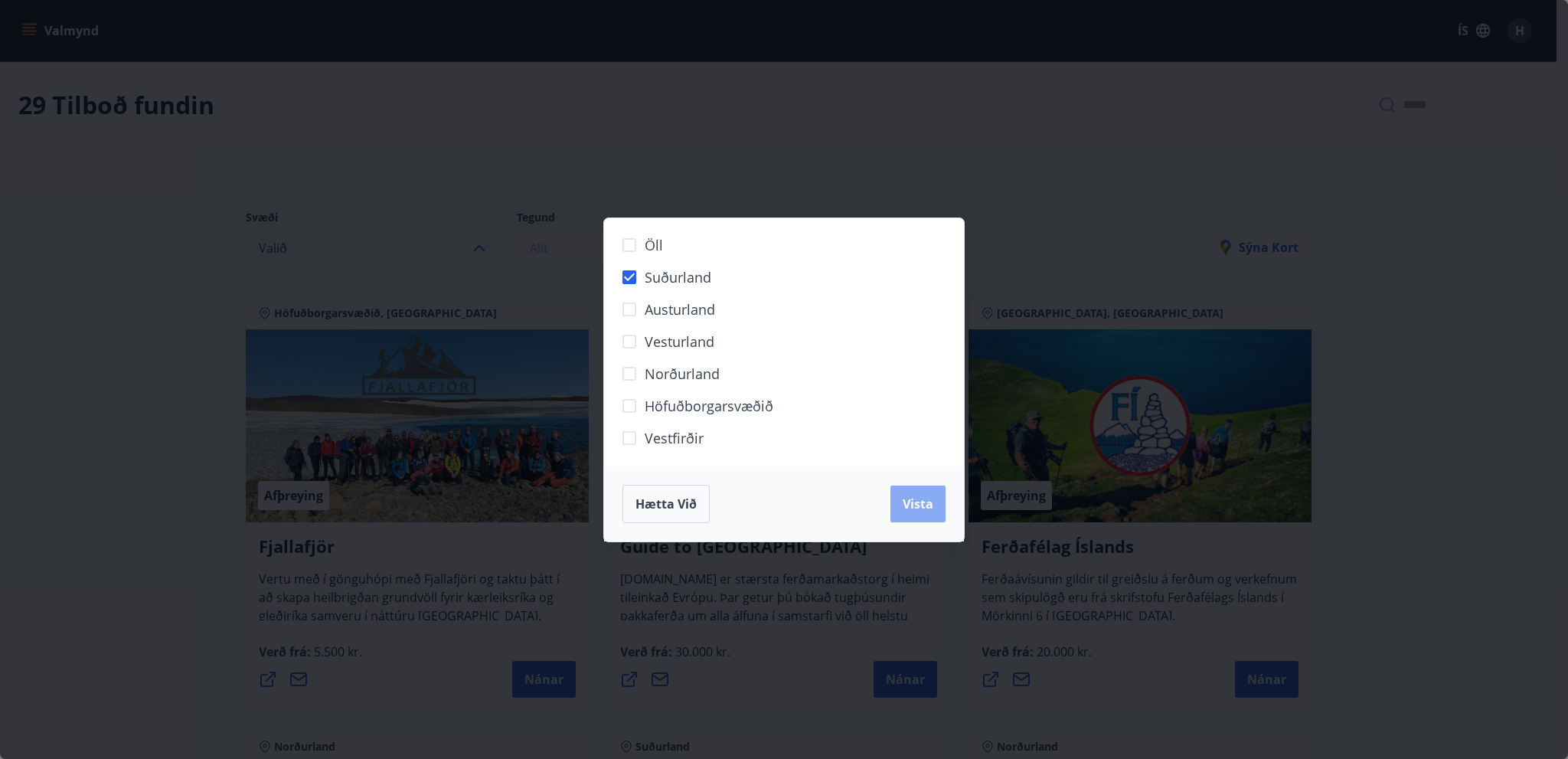
click at [895, 504] on button "Vista" at bounding box center [918, 503] width 55 height 36
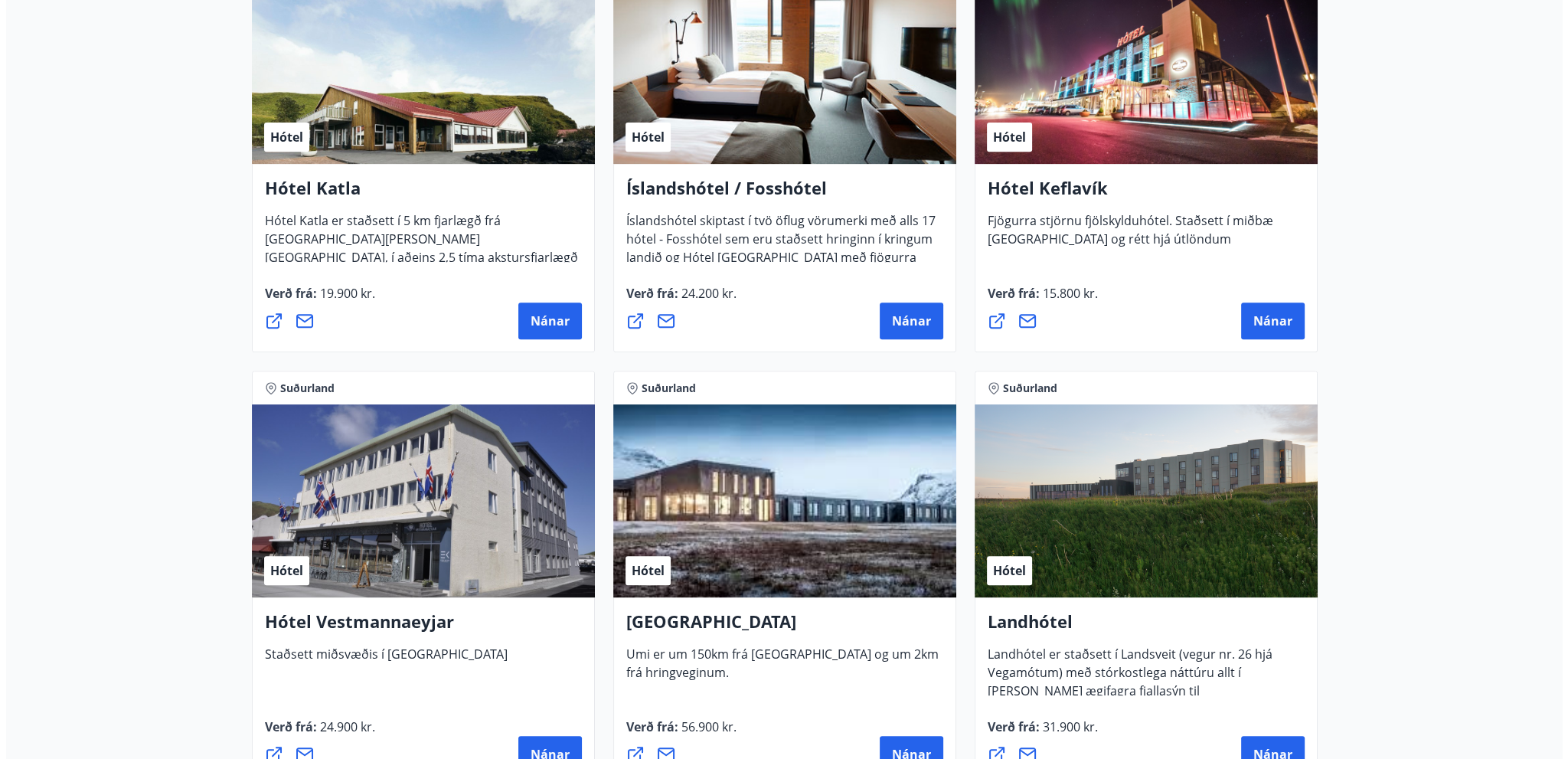
scroll to position [677, 0]
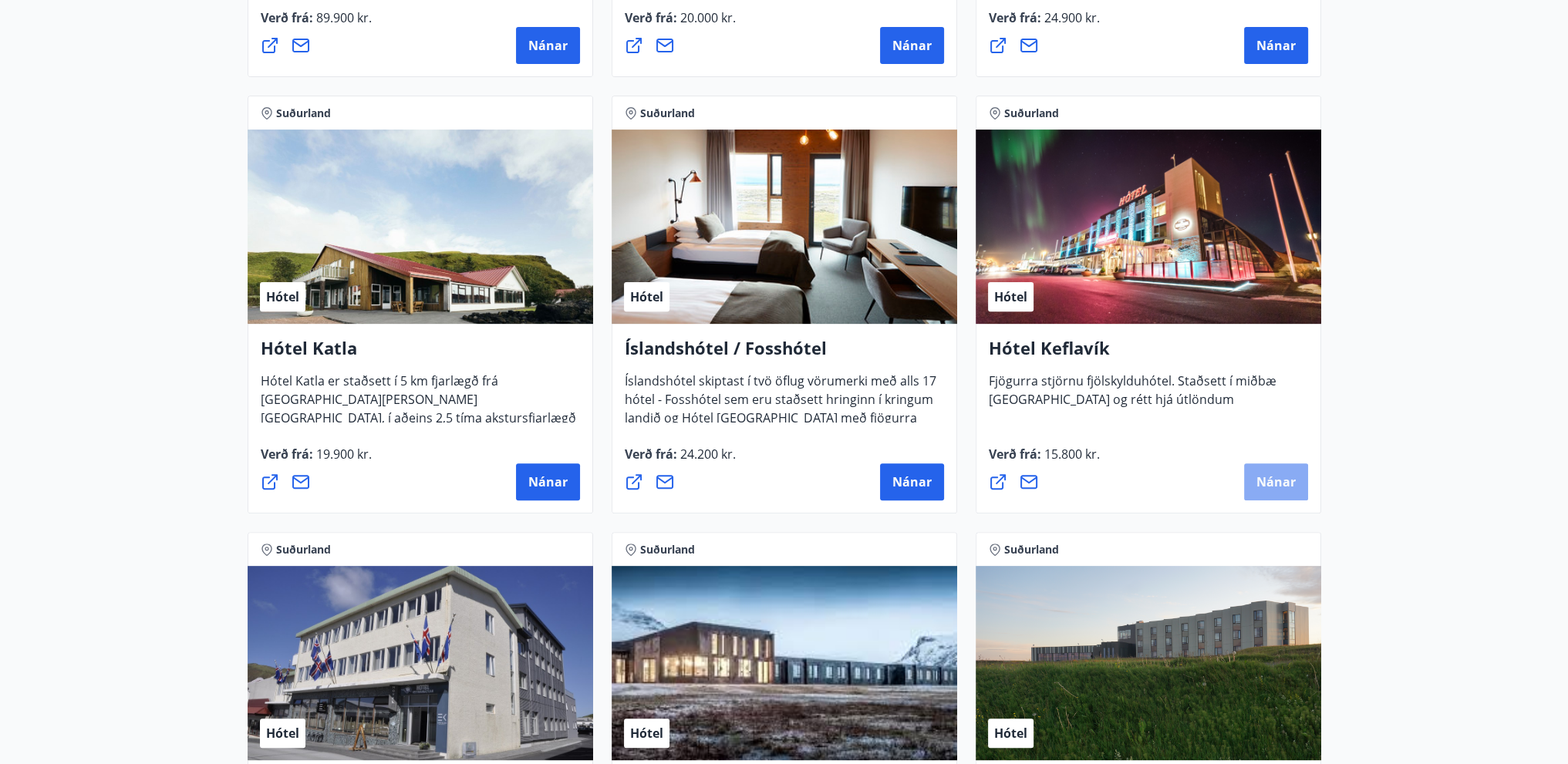
click at [1272, 479] on span "Nánar" at bounding box center [1276, 482] width 39 height 17
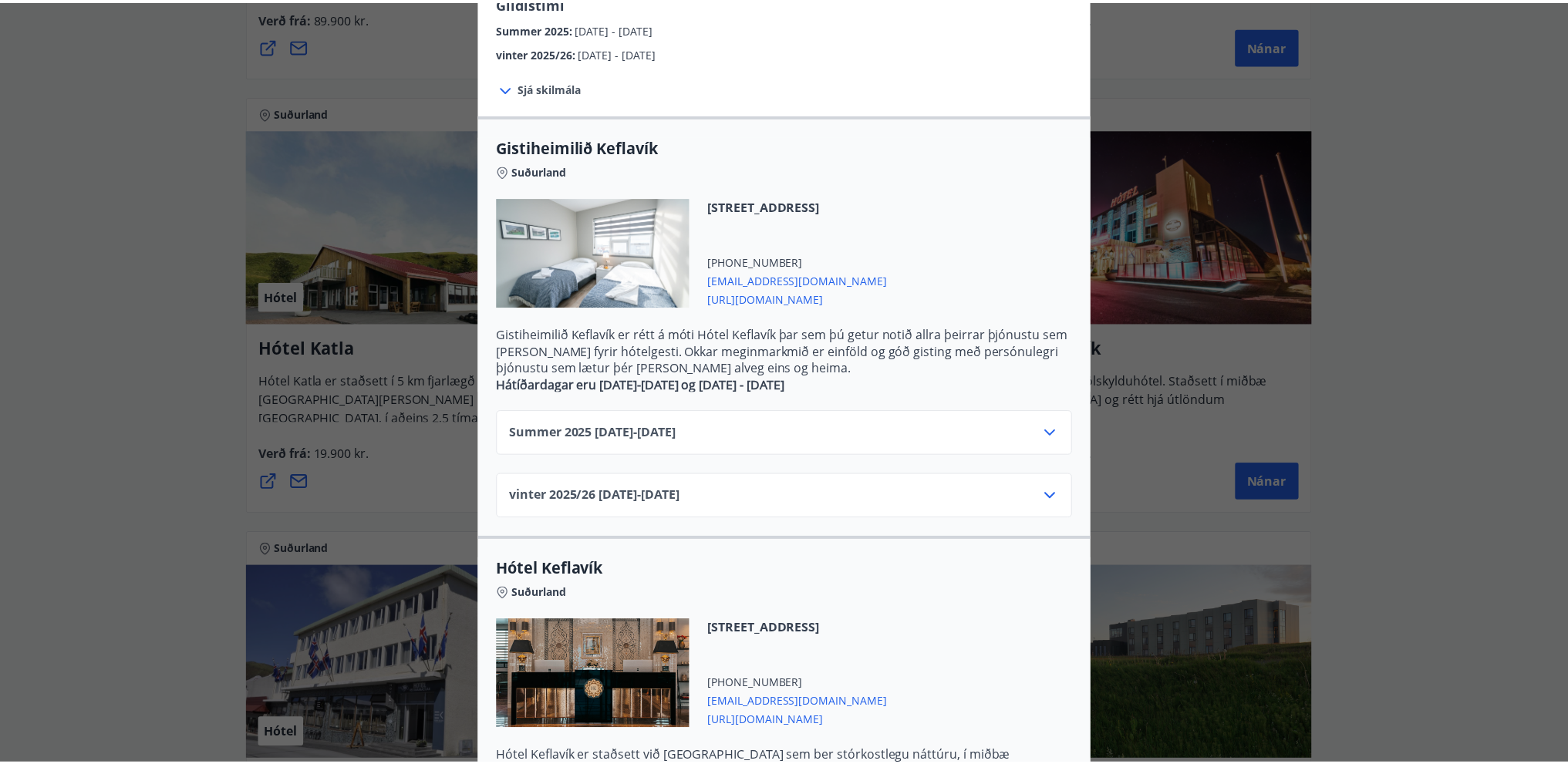
scroll to position [15, 0]
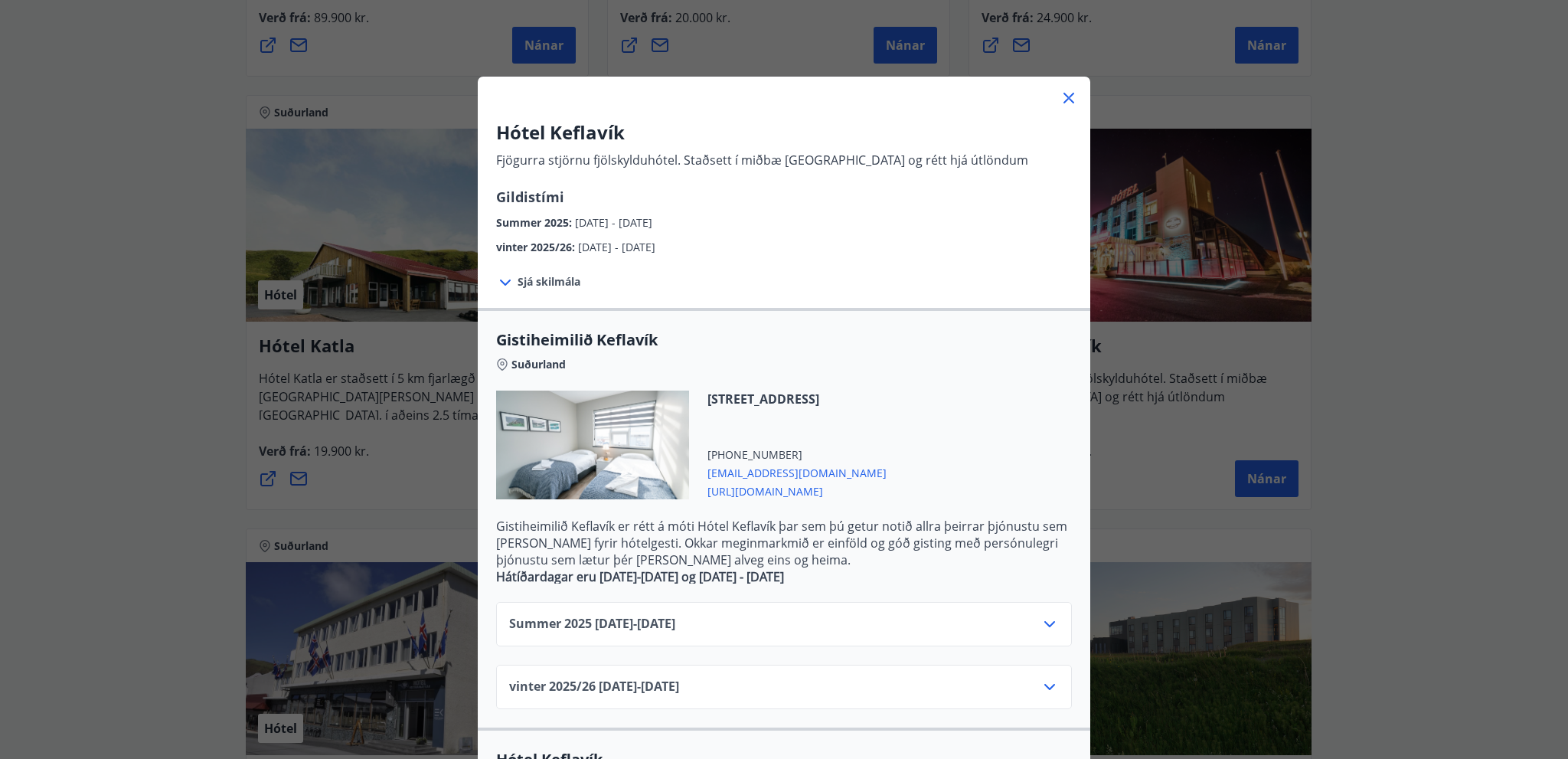
click at [1065, 98] on icon at bounding box center [1068, 97] width 11 height 11
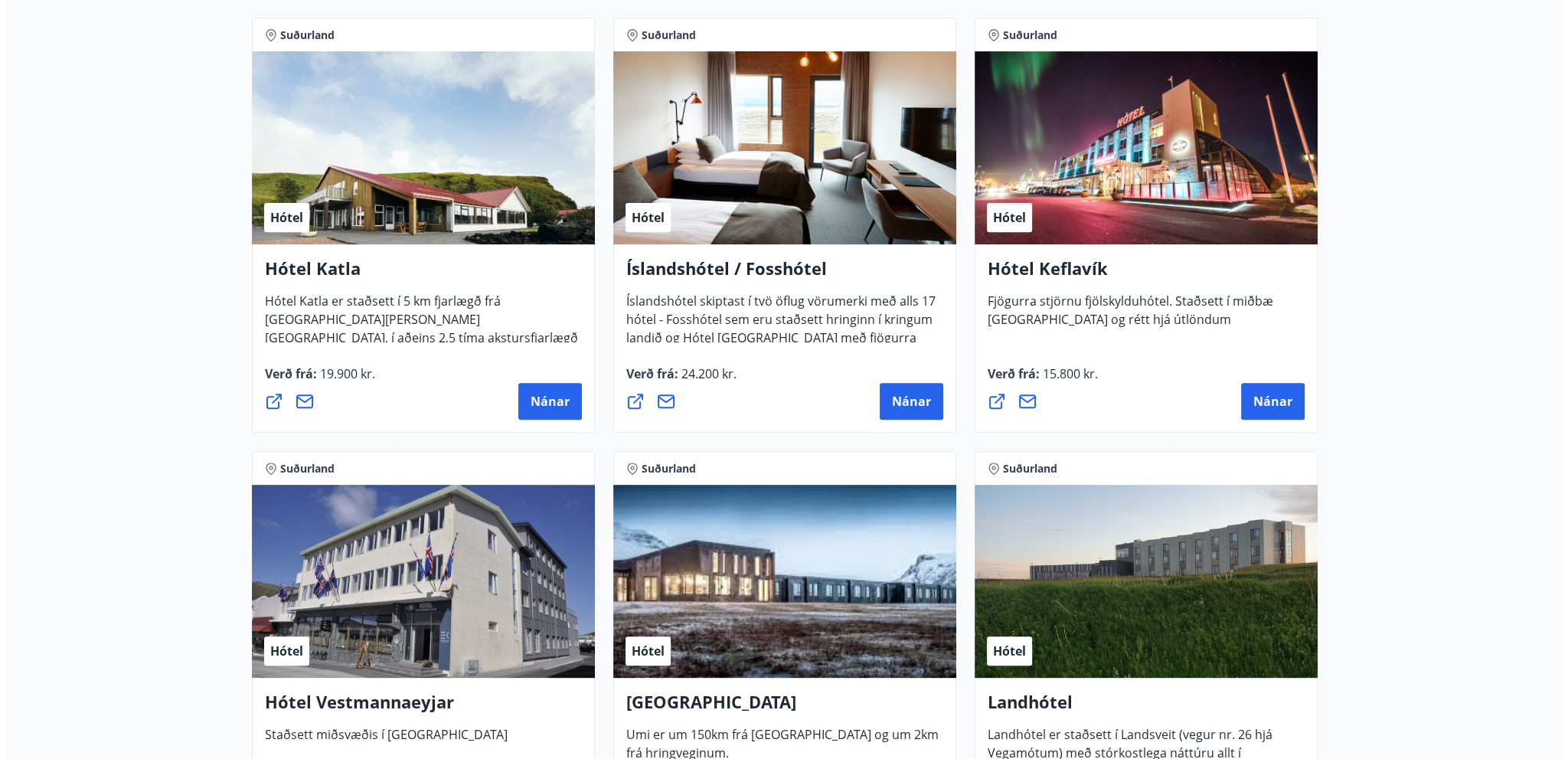
scroll to position [753, 0]
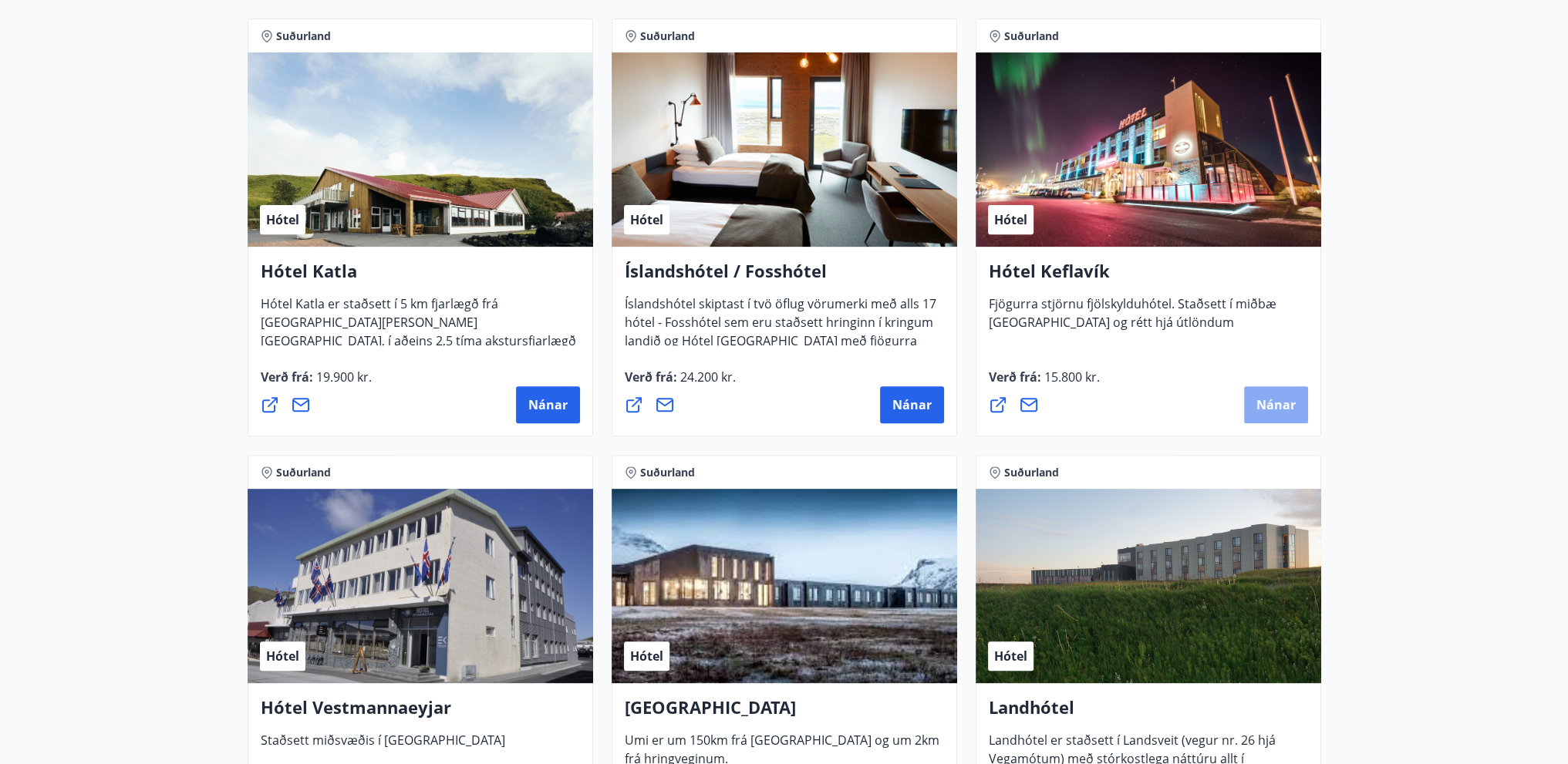
click at [1274, 400] on span "Nánar" at bounding box center [1276, 404] width 39 height 17
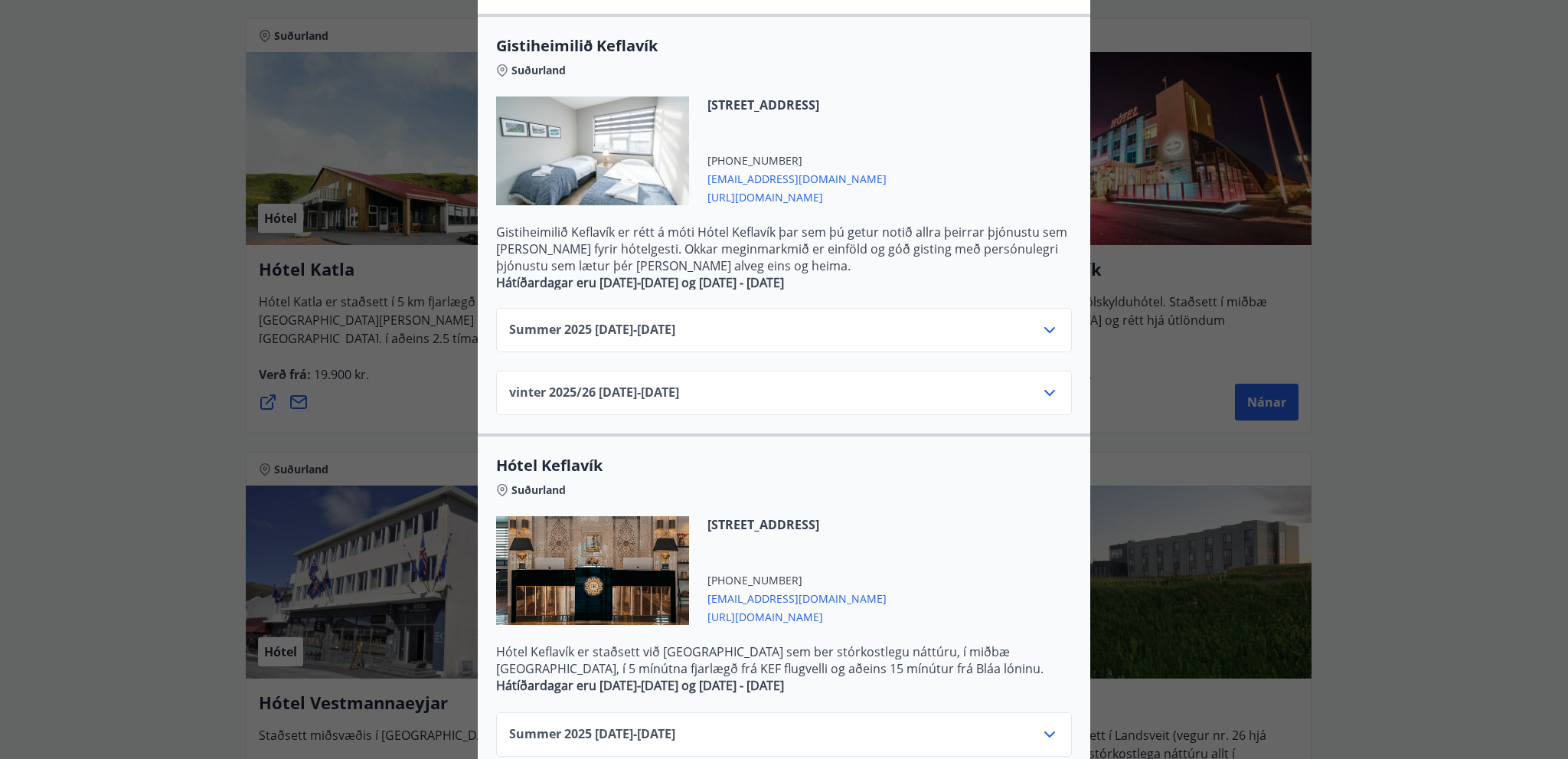
scroll to position [168, 0]
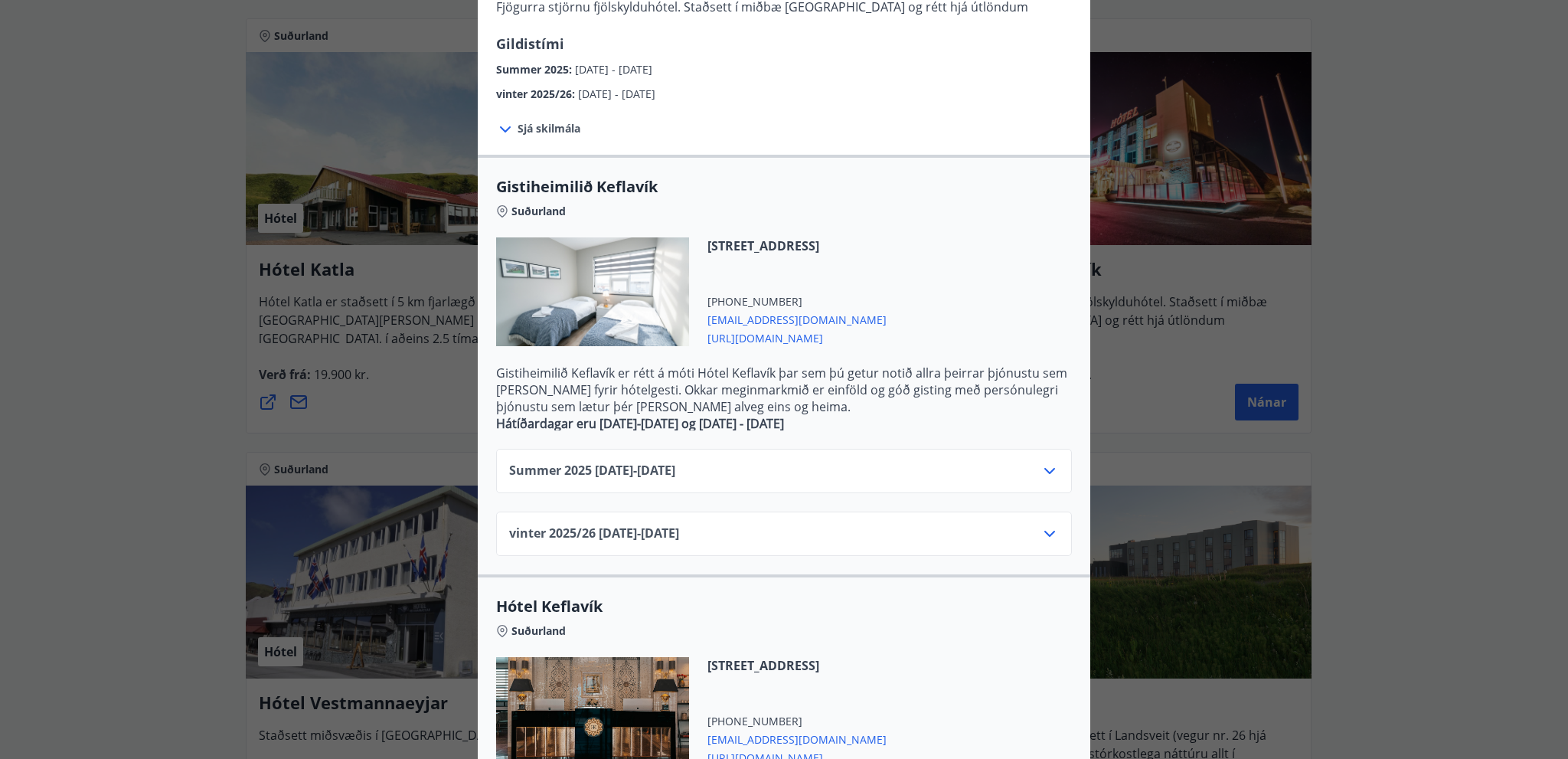
click at [501, 126] on icon at bounding box center [505, 129] width 19 height 19
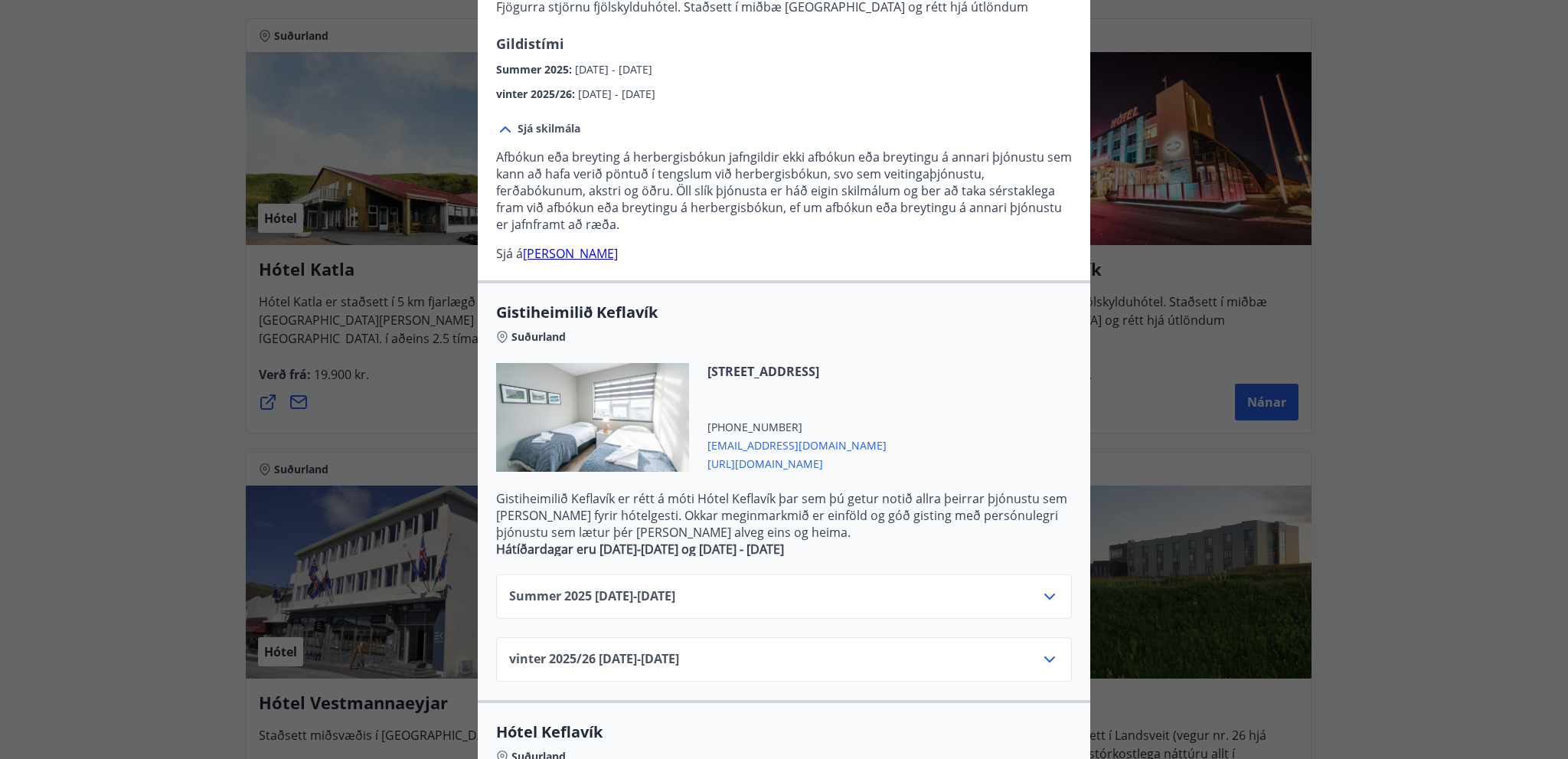
click at [502, 123] on icon at bounding box center [505, 129] width 19 height 19
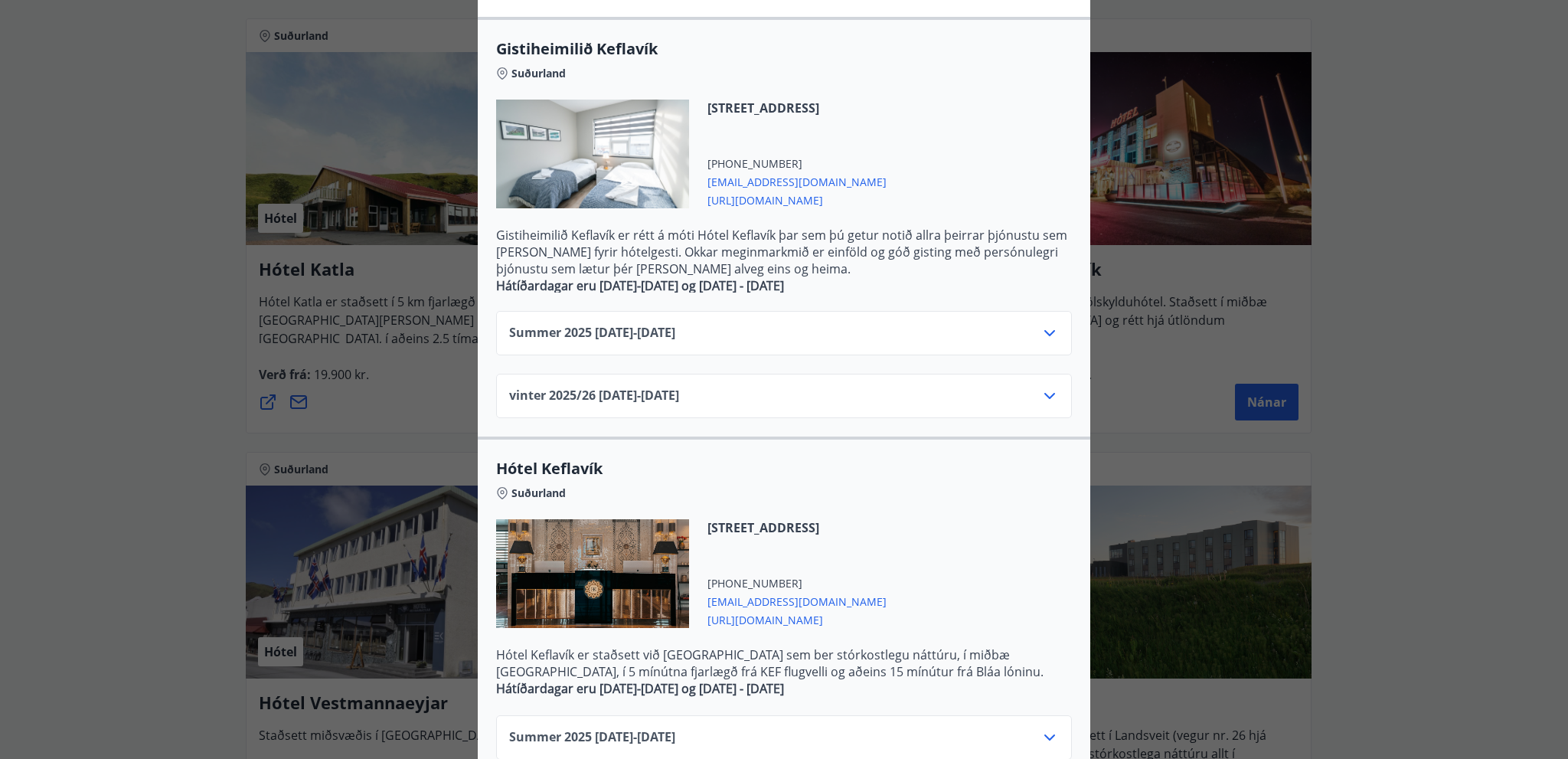
scroll to position [399, 0]
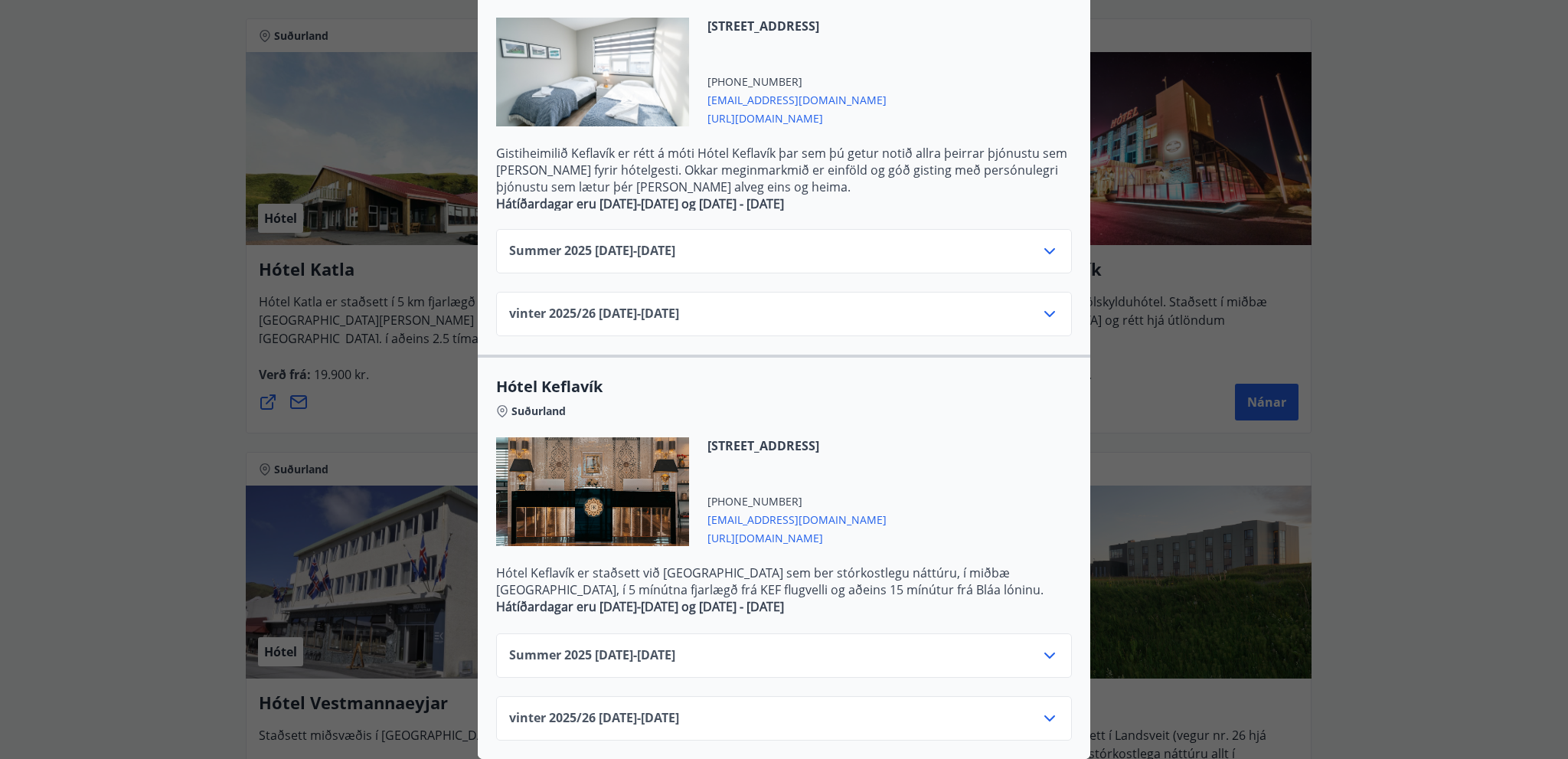
click at [1045, 653] on icon at bounding box center [1050, 656] width 11 height 6
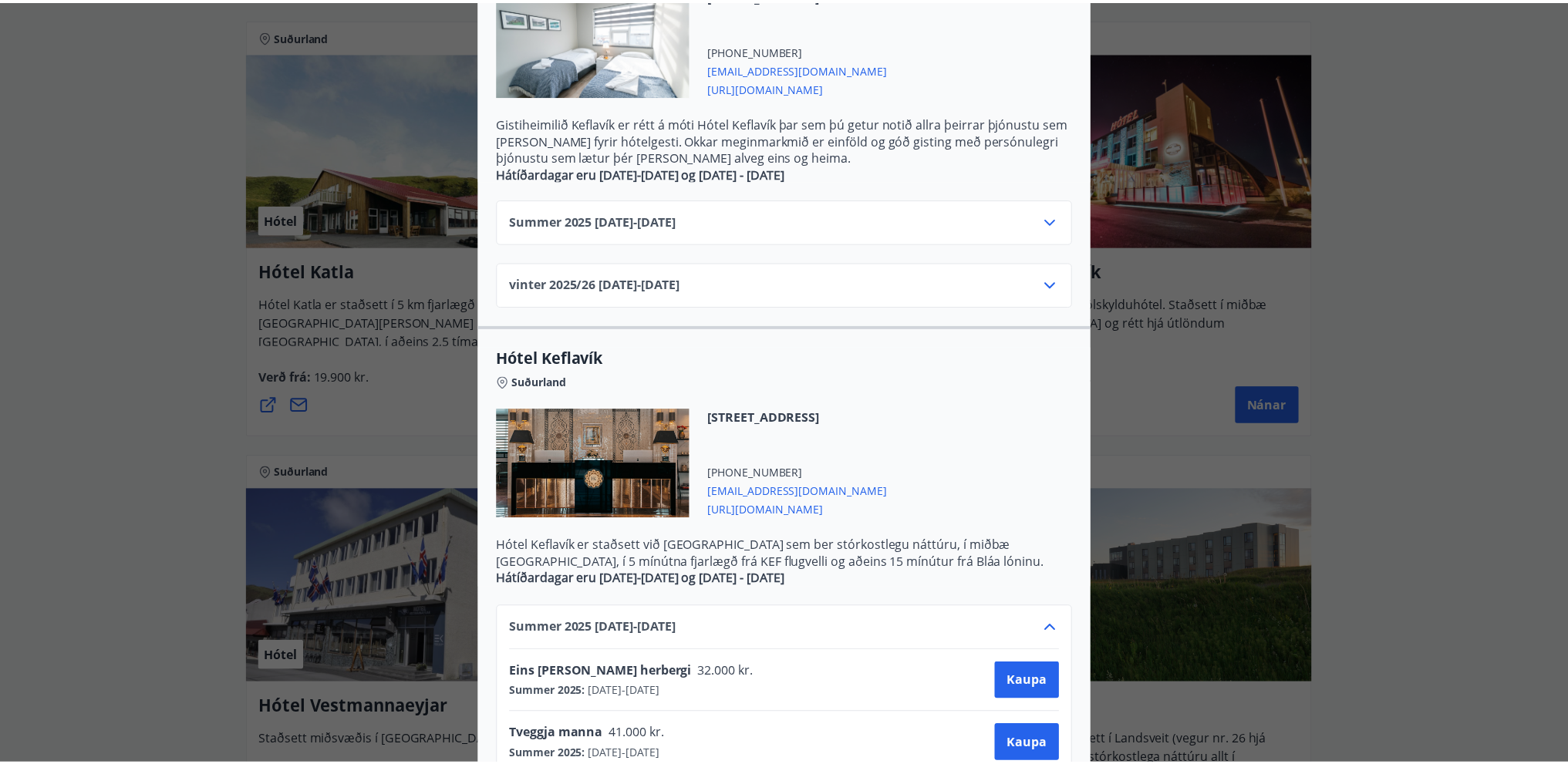
scroll to position [4, 0]
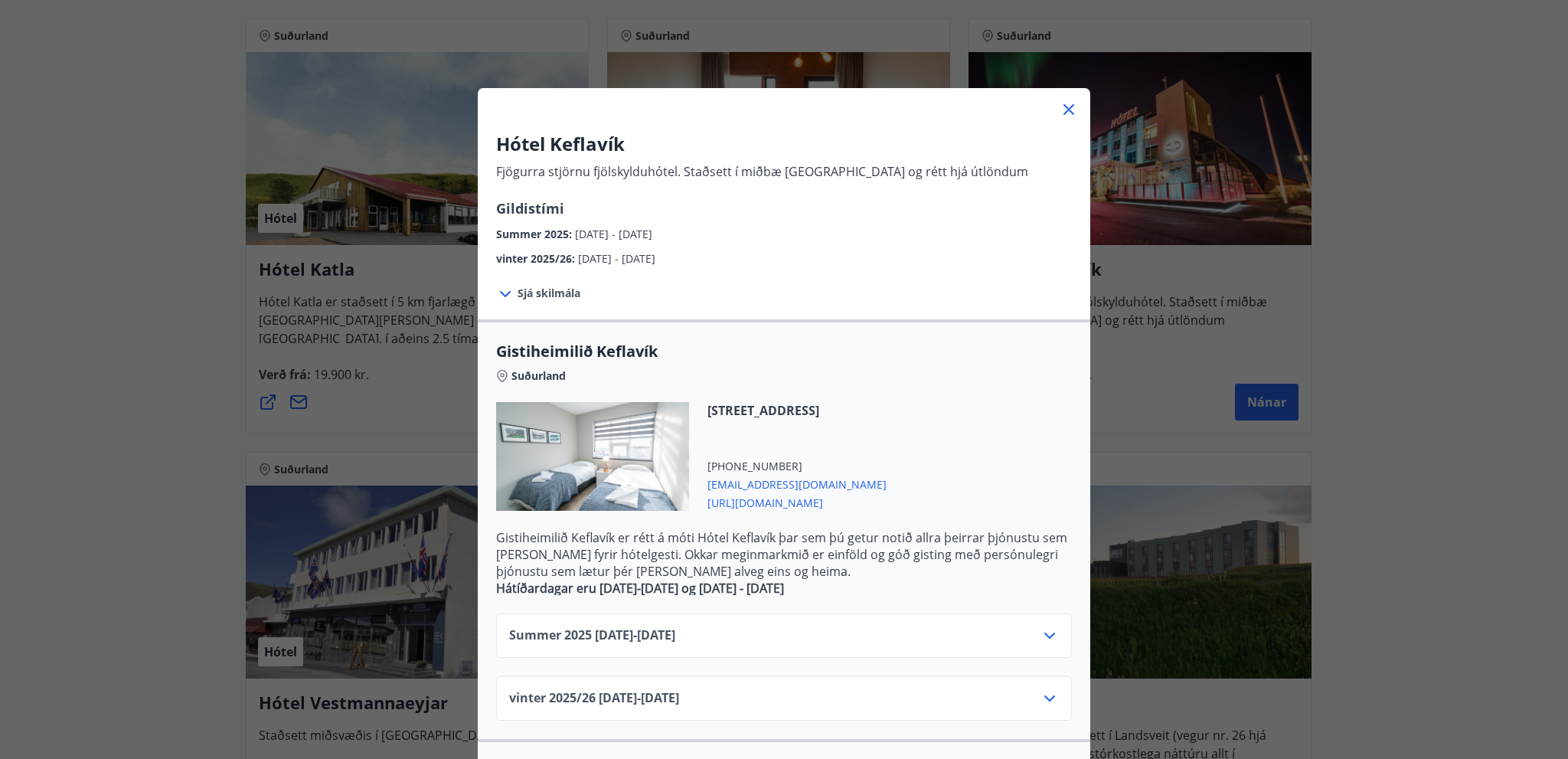
click at [1060, 106] on icon at bounding box center [1069, 109] width 19 height 19
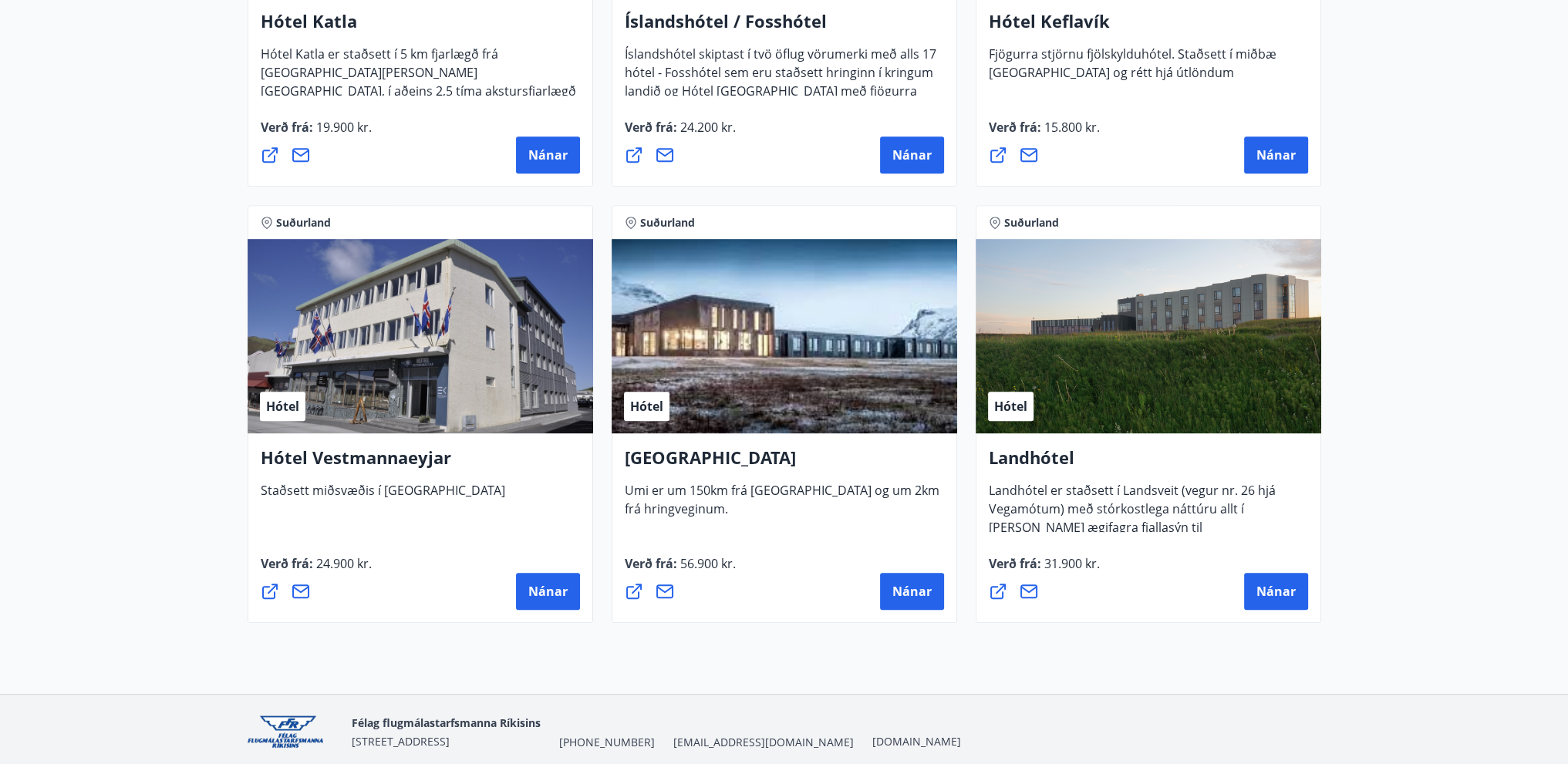
scroll to position [1067, 0]
